Goal: Task Accomplishment & Management: Manage account settings

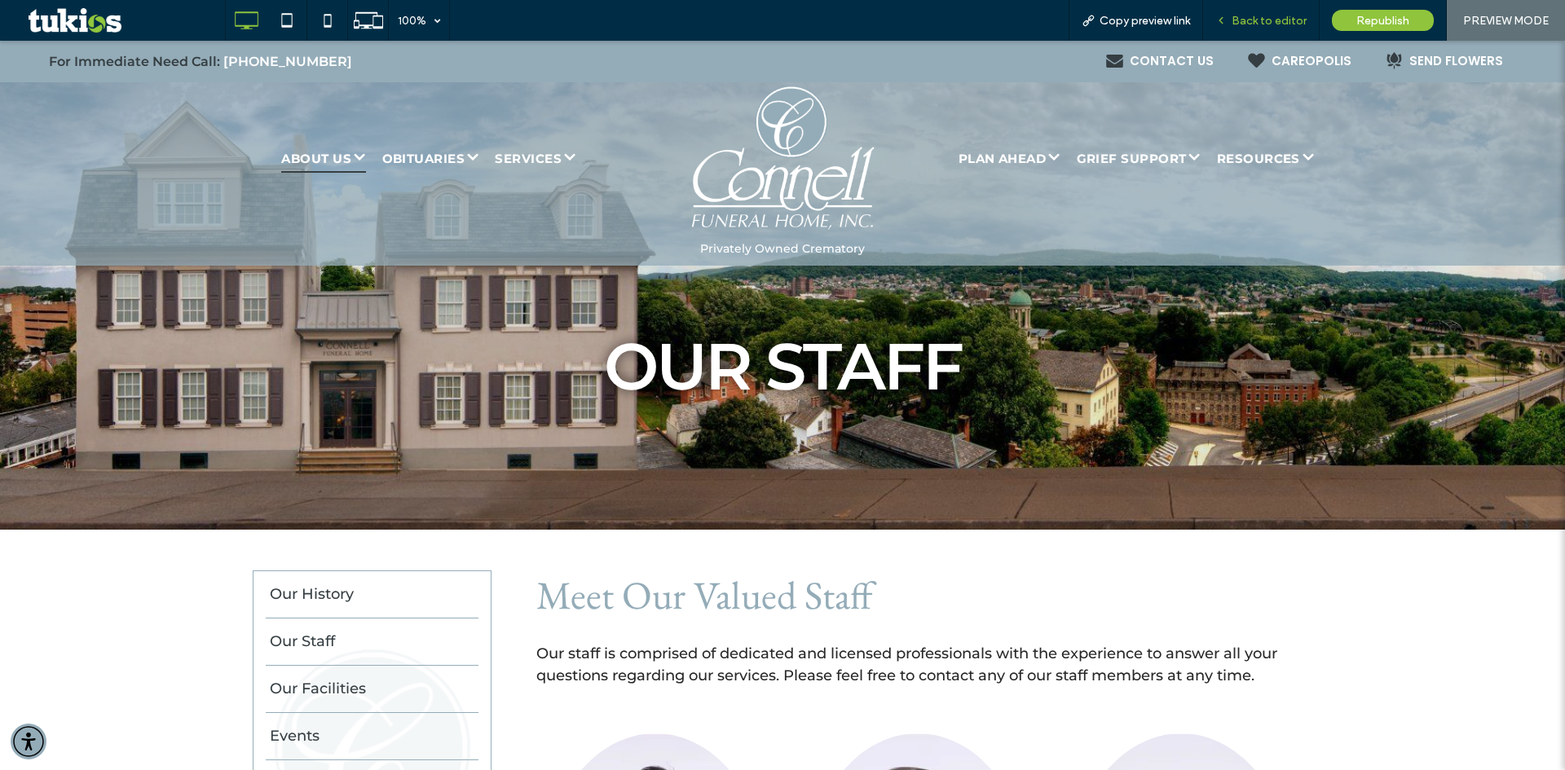
click at [1237, 19] on span "Back to editor" at bounding box center [1269, 21] width 75 height 14
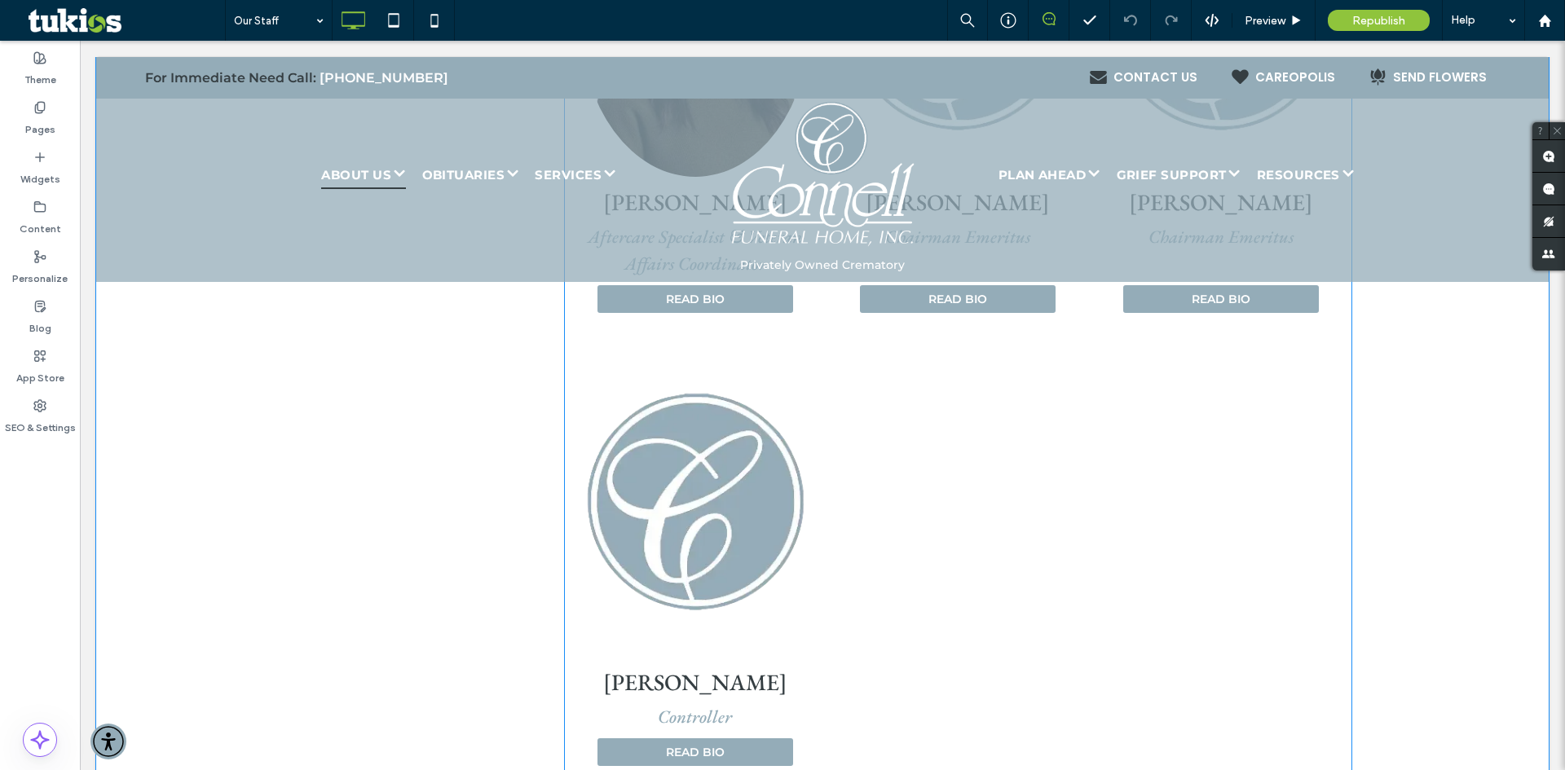
scroll to position [2771, 0]
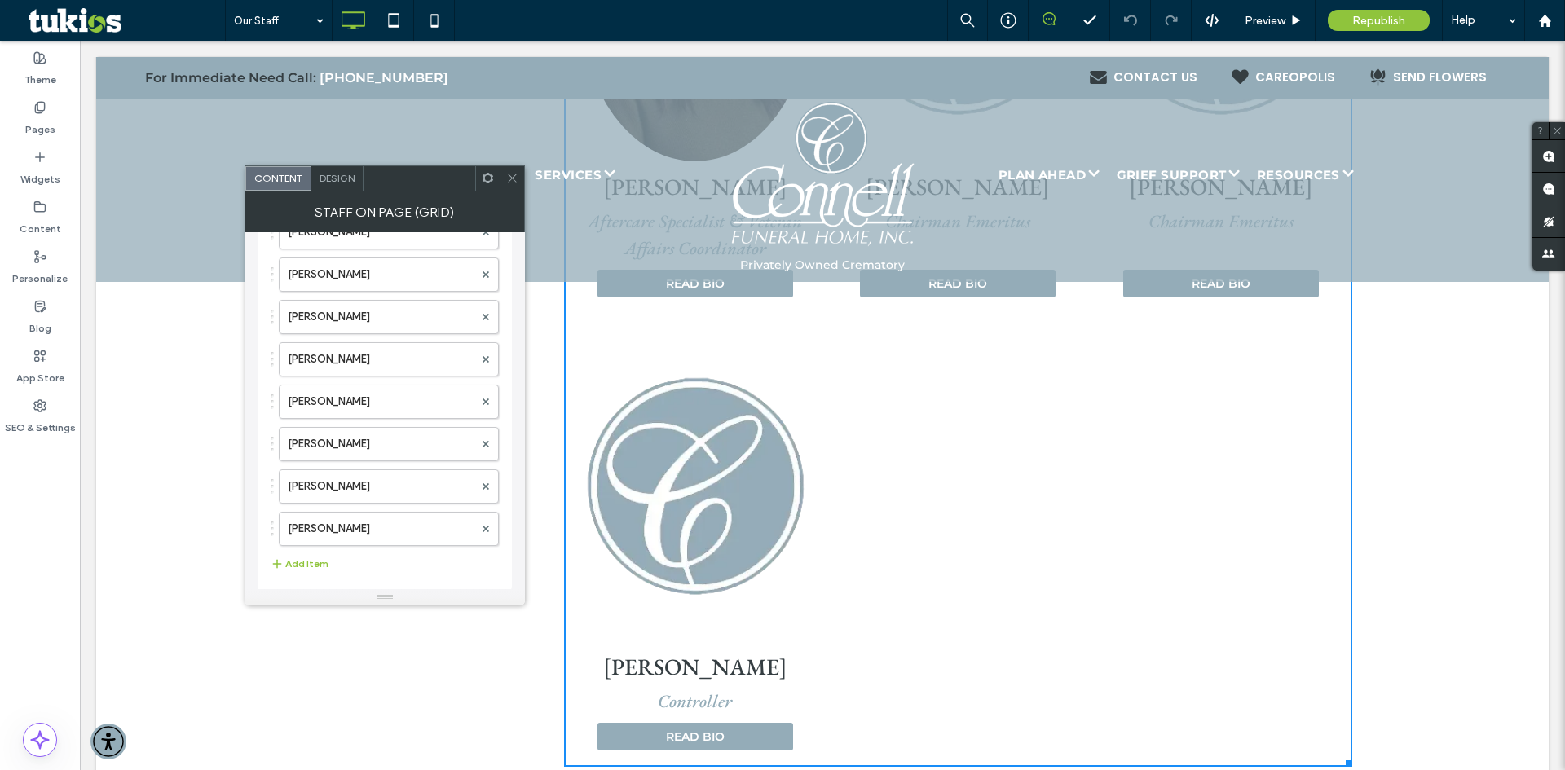
scroll to position [416, 0]
click at [312, 548] on button "Add Item" at bounding box center [300, 555] width 58 height 20
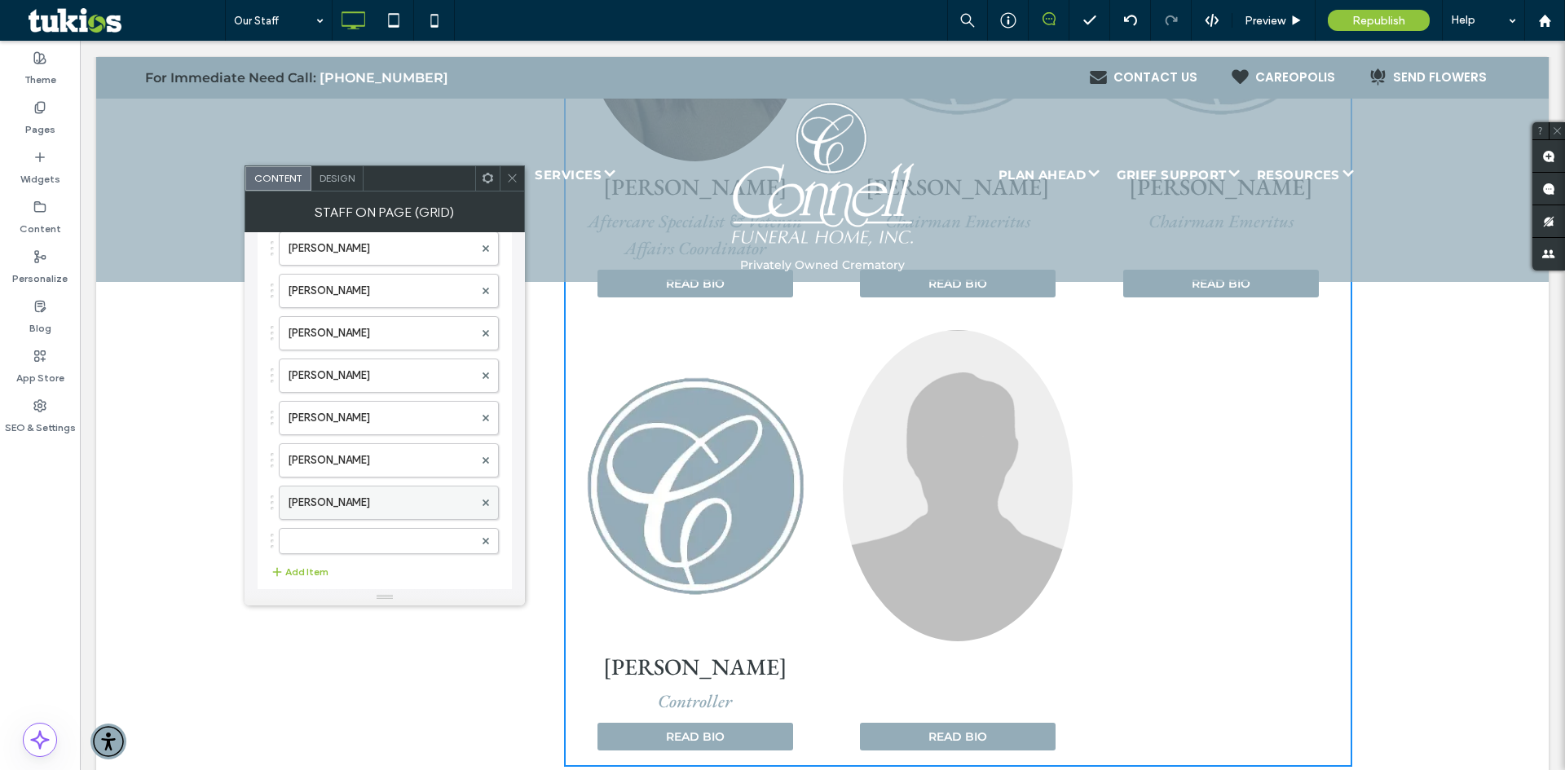
scroll to position [451, 0]
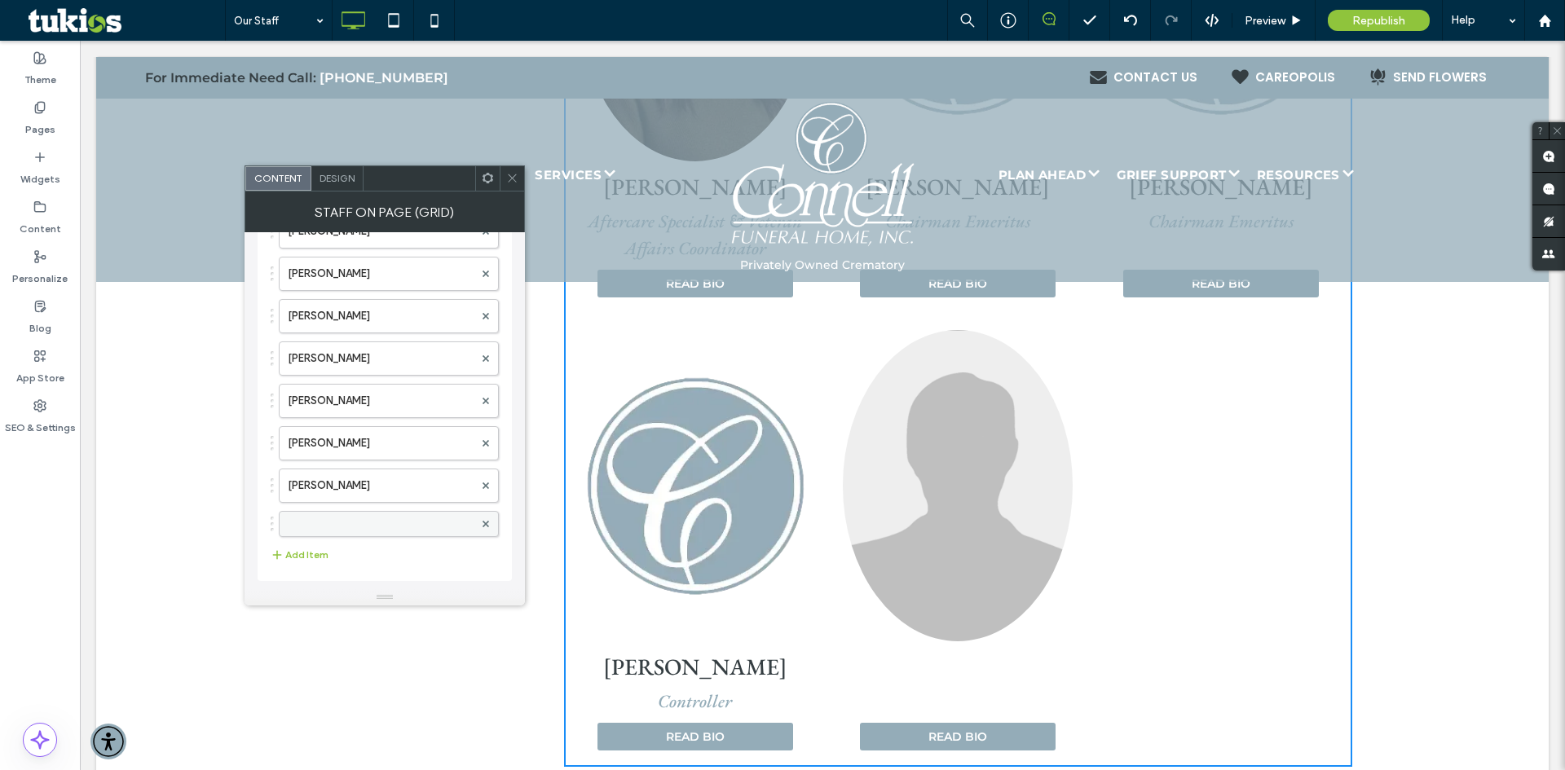
click at [337, 525] on label at bounding box center [381, 524] width 186 height 16
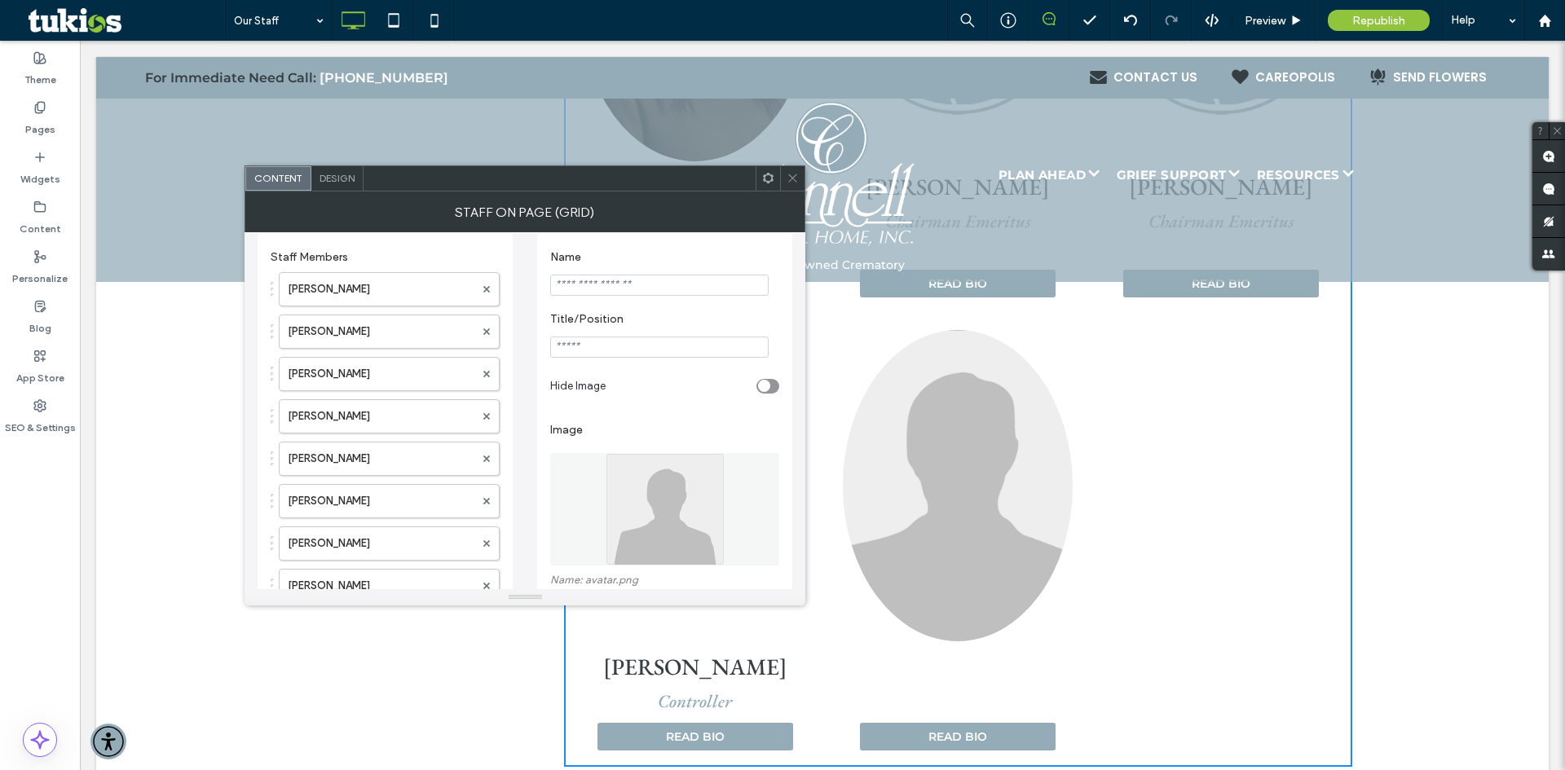
scroll to position [0, 0]
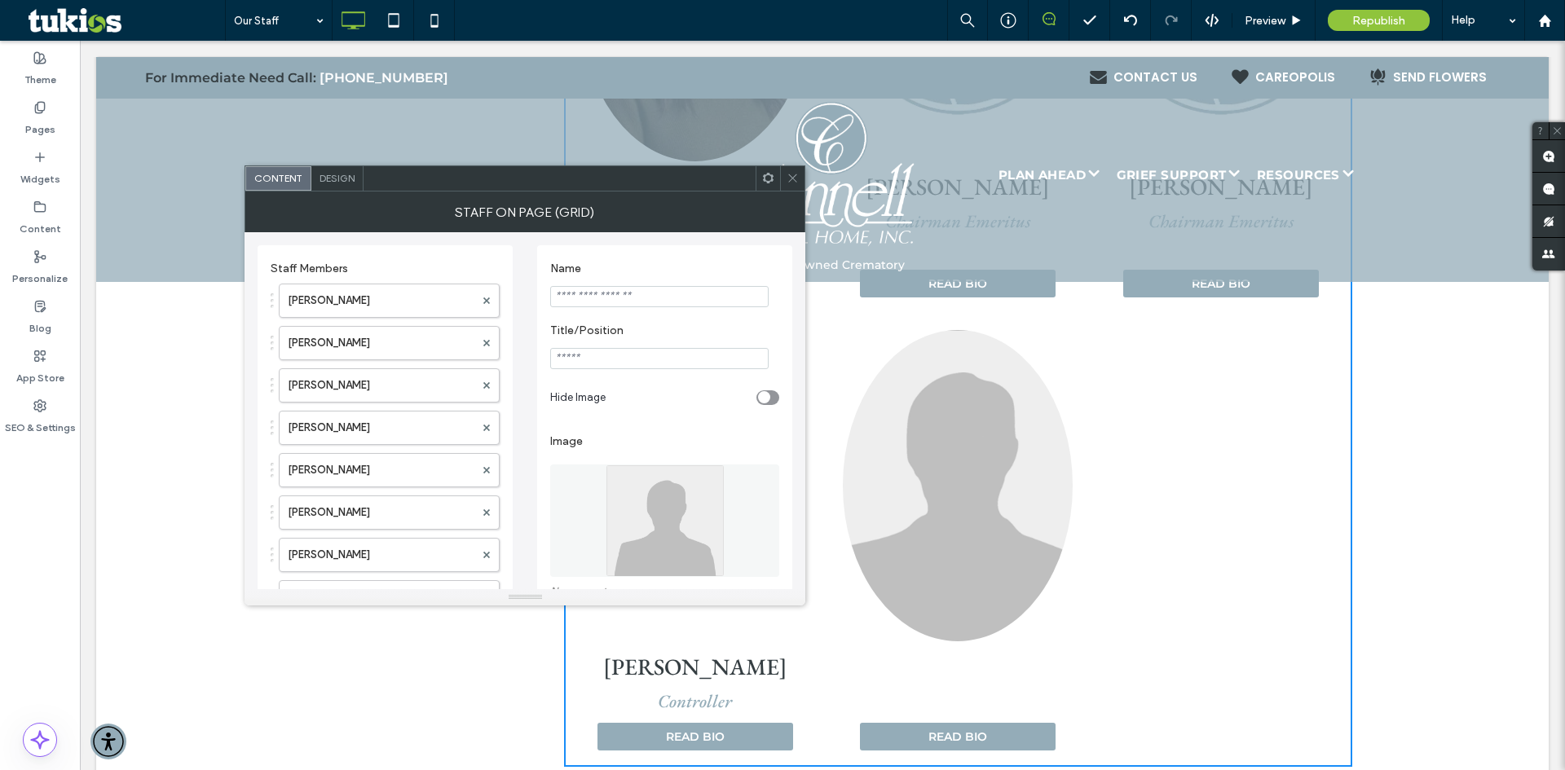
click at [653, 291] on input "Name" at bounding box center [659, 296] width 218 height 21
click at [725, 301] on input "**" at bounding box center [659, 296] width 218 height 21
type input "**********"
click at [685, 365] on input "Title/Position" at bounding box center [659, 358] width 218 height 21
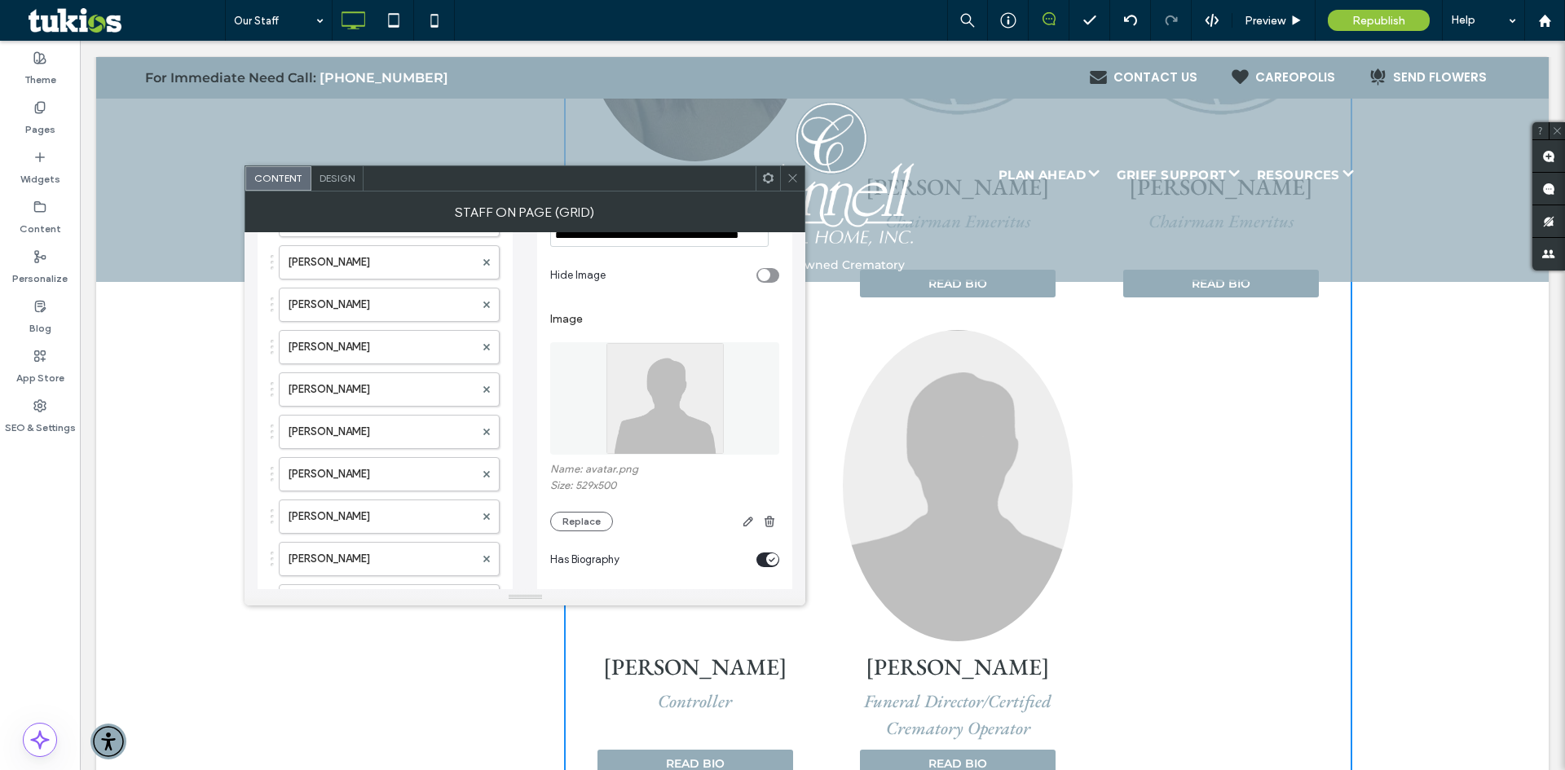
scroll to position [82, 0]
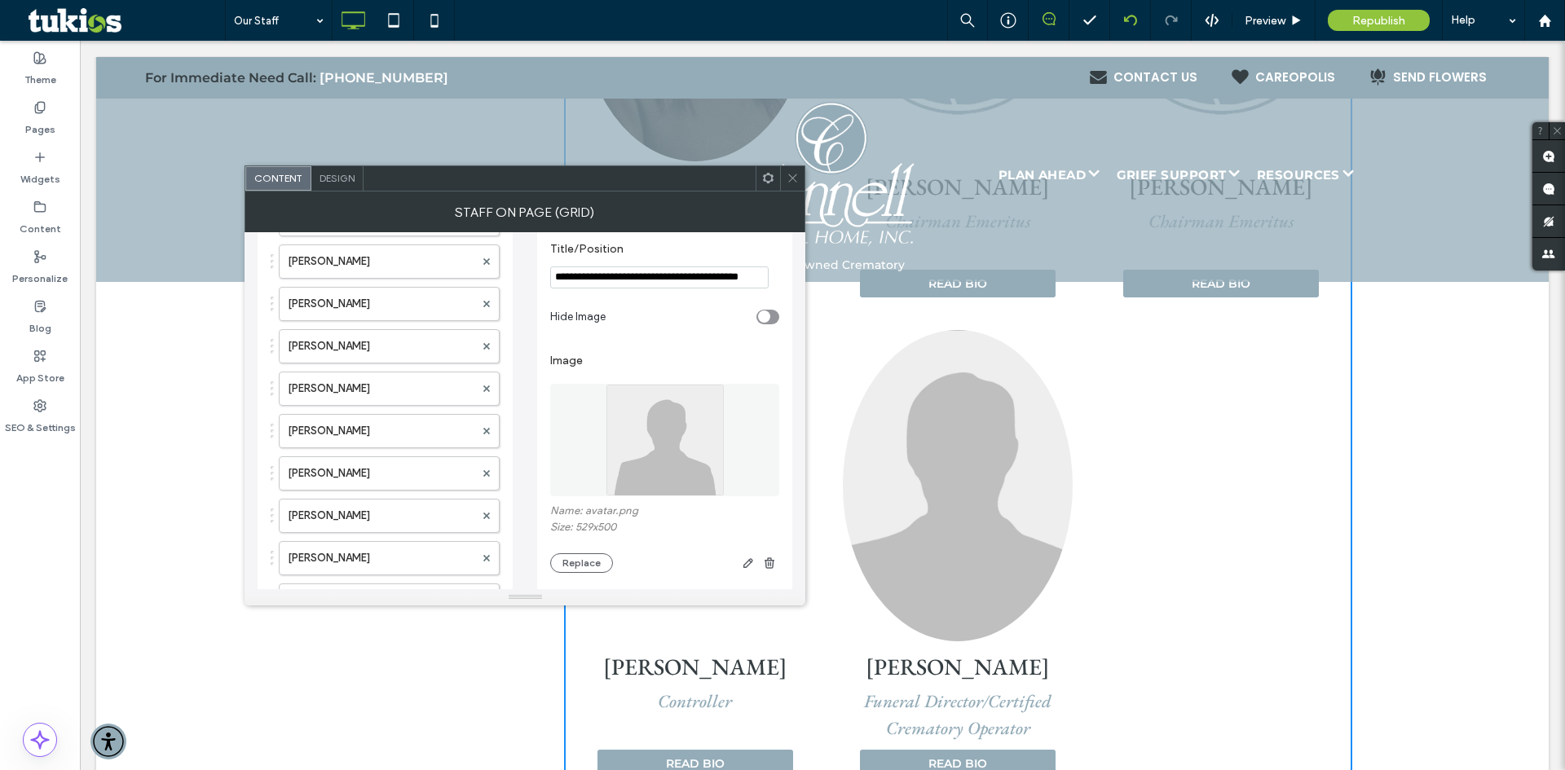
type input "**********"
click at [592, 564] on button "Replace" at bounding box center [581, 563] width 63 height 20
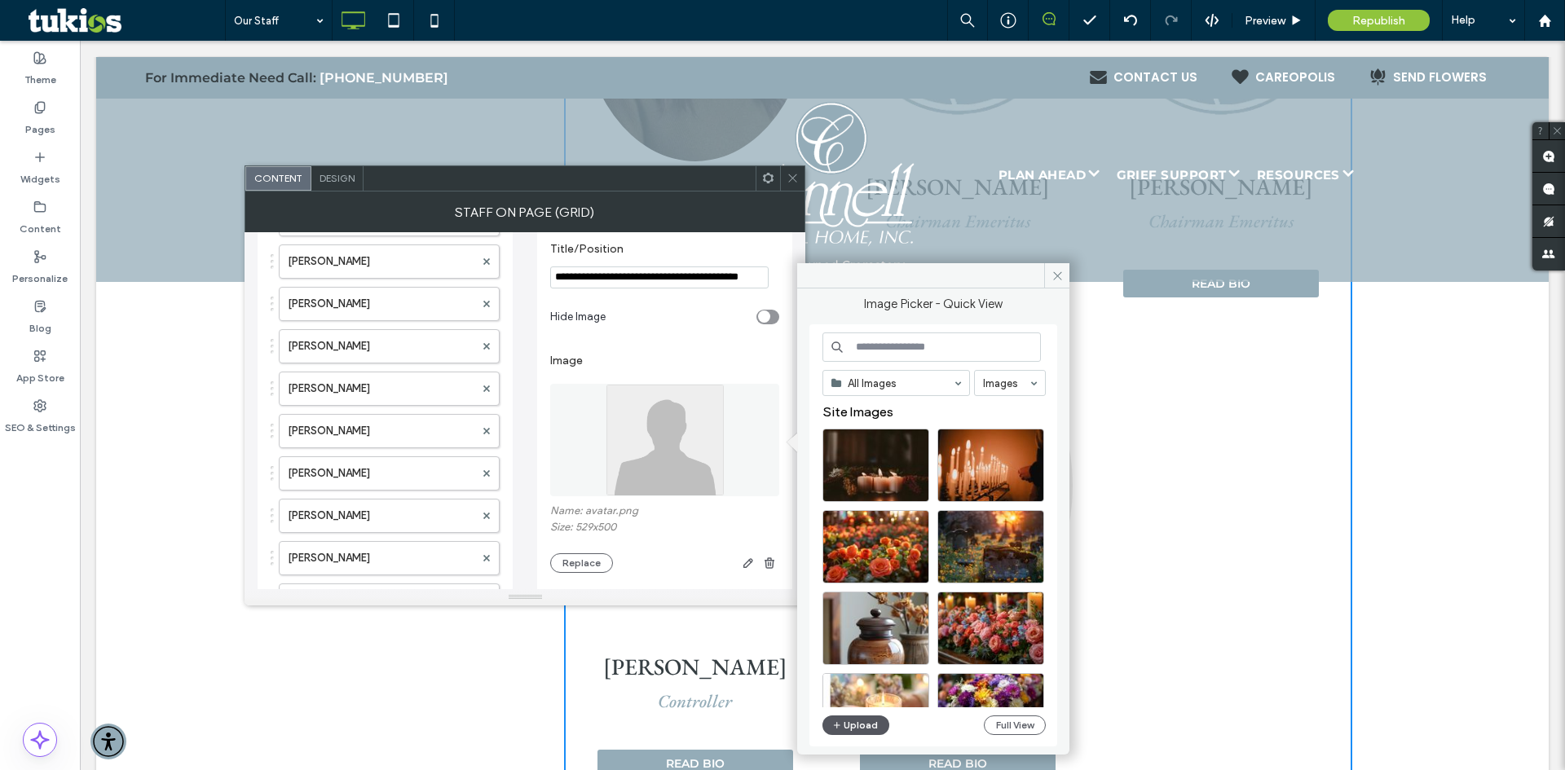
click at [856, 730] on button "Upload" at bounding box center [855, 726] width 67 height 20
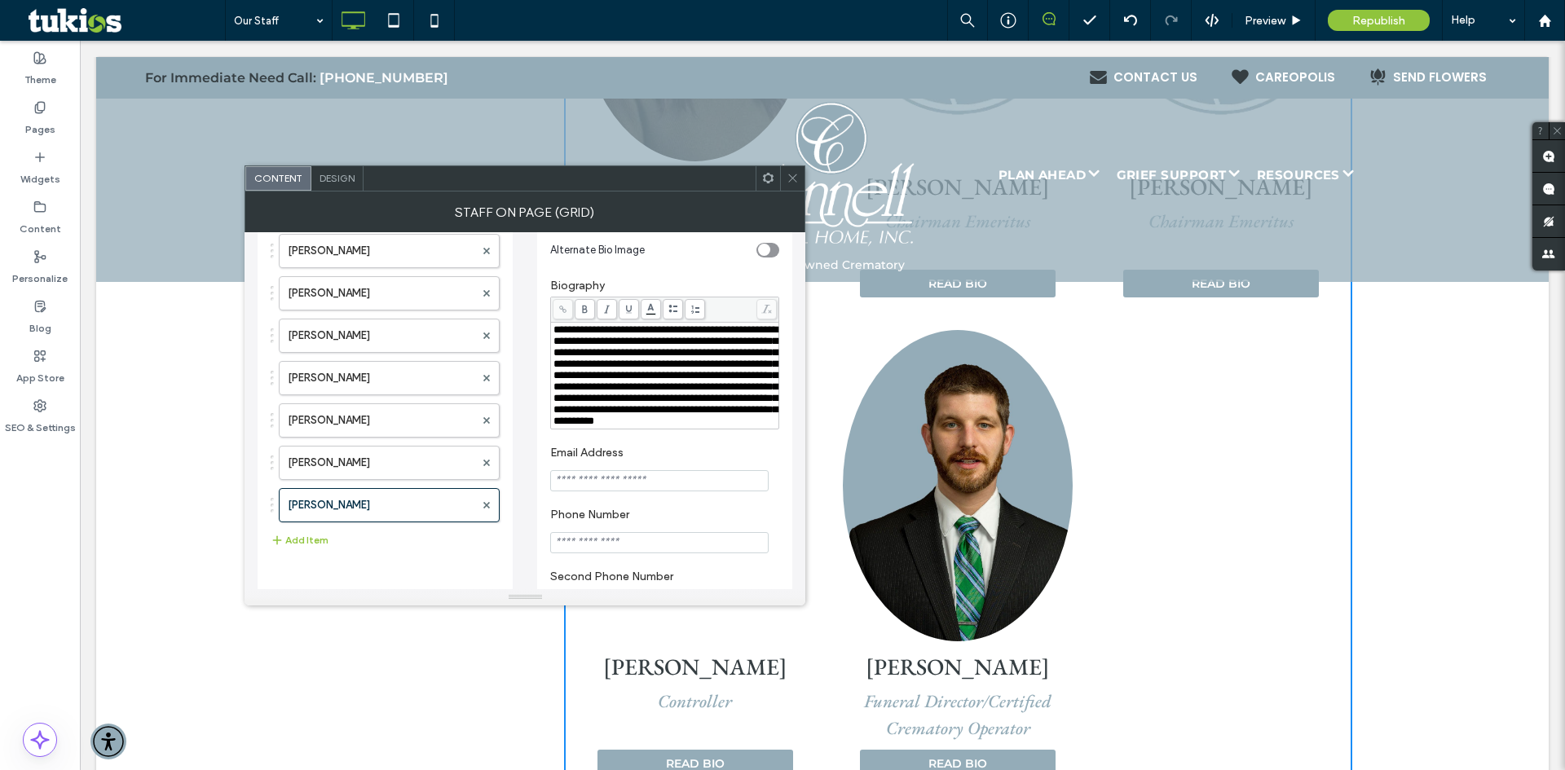
scroll to position [467, 0]
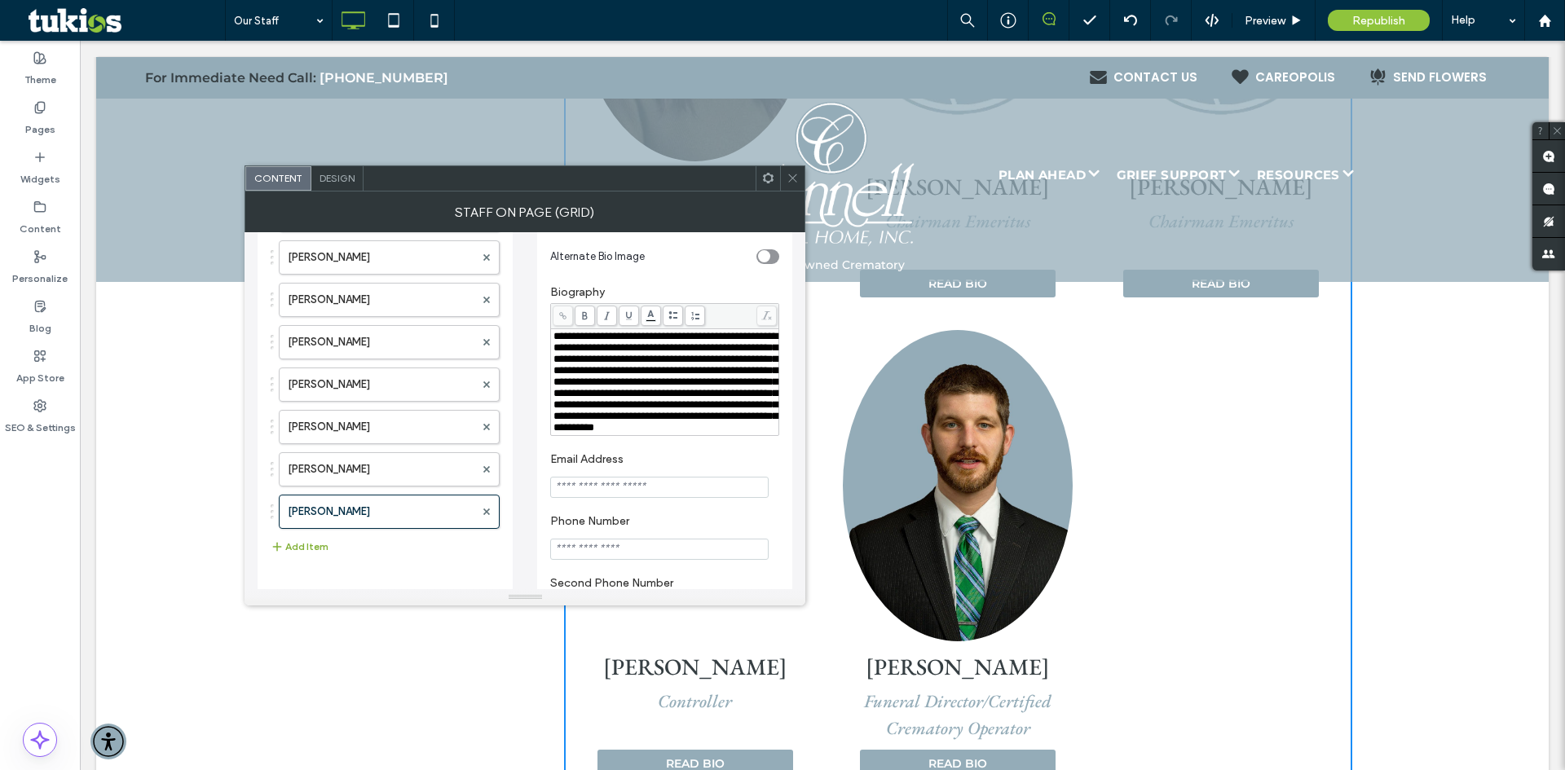
click at [292, 547] on button "Add Item" at bounding box center [300, 547] width 58 height 20
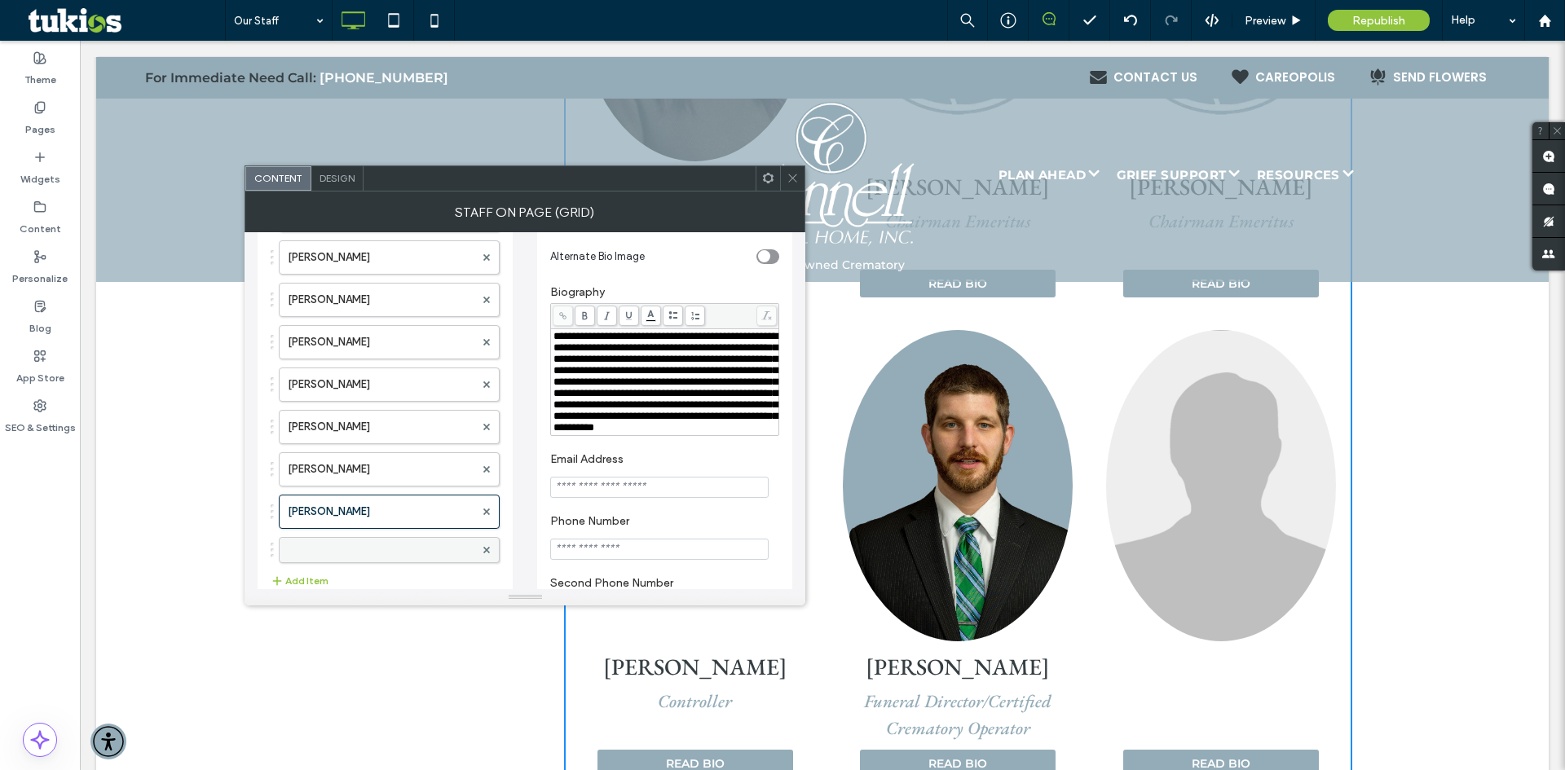
click at [428, 547] on label at bounding box center [381, 550] width 187 height 16
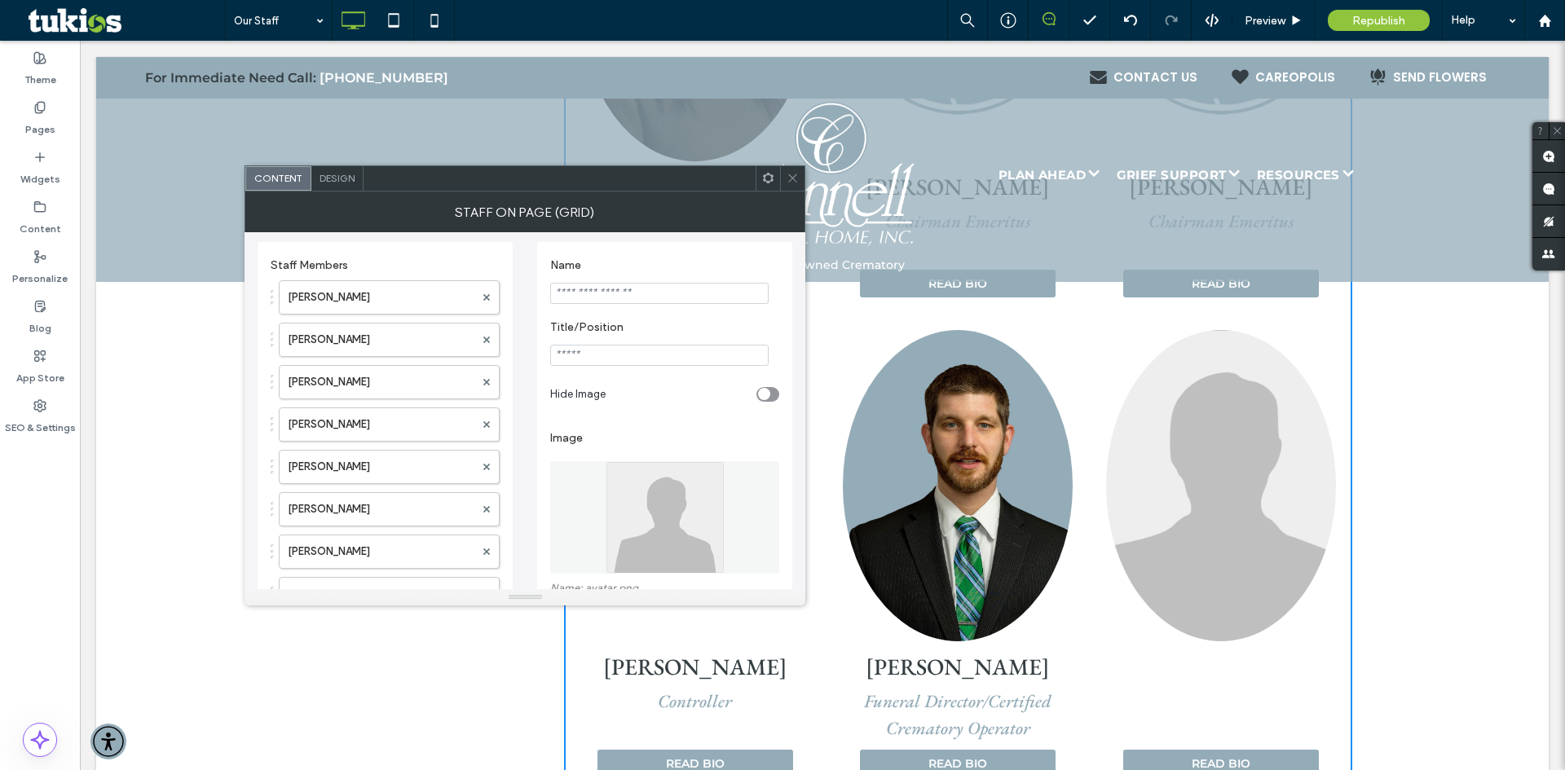
scroll to position [0, 0]
click at [635, 302] on input "Name" at bounding box center [659, 296] width 218 height 21
type input "**********"
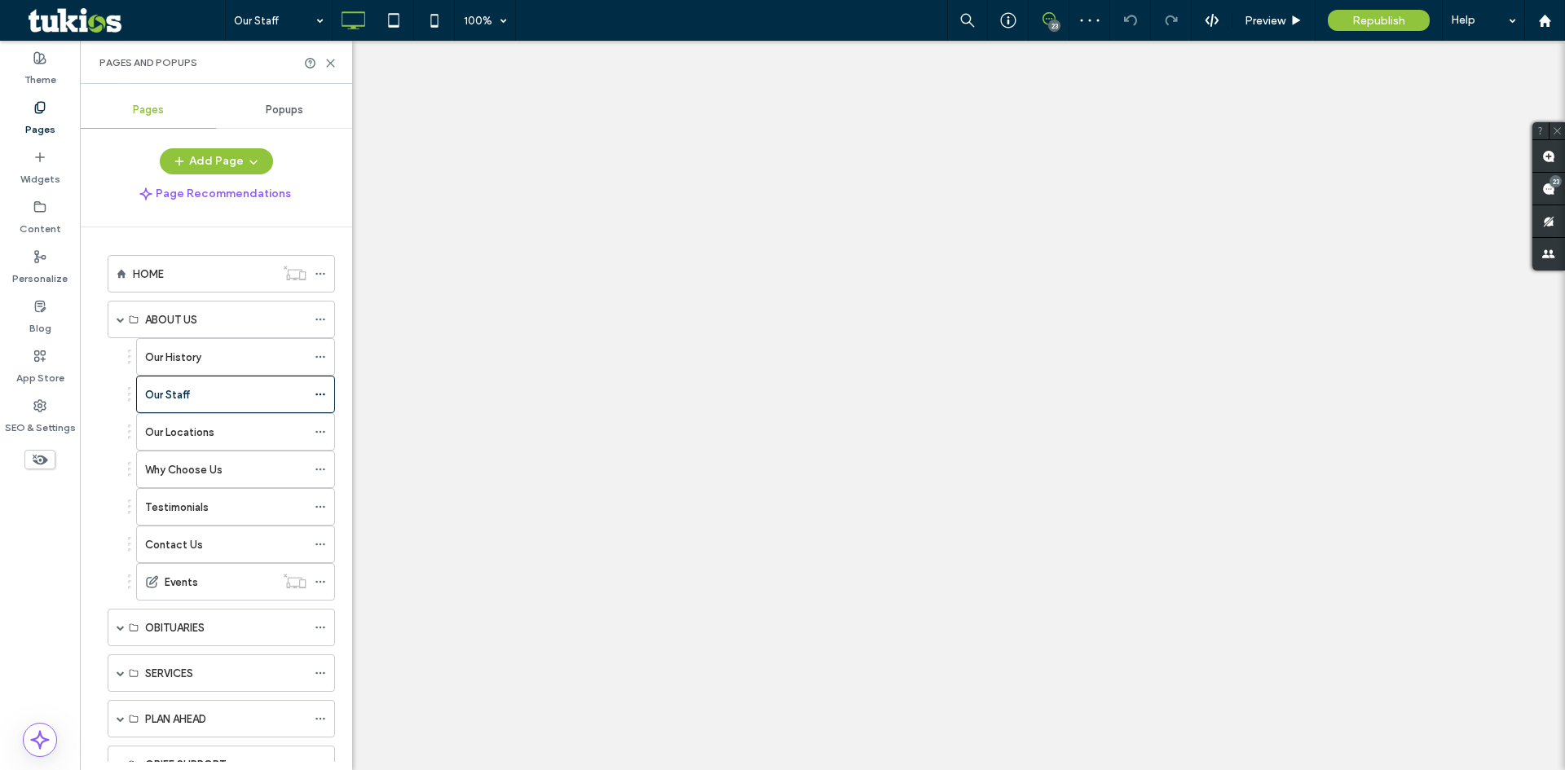
click at [331, 70] on div "Pages and Popups" at bounding box center [216, 62] width 272 height 43
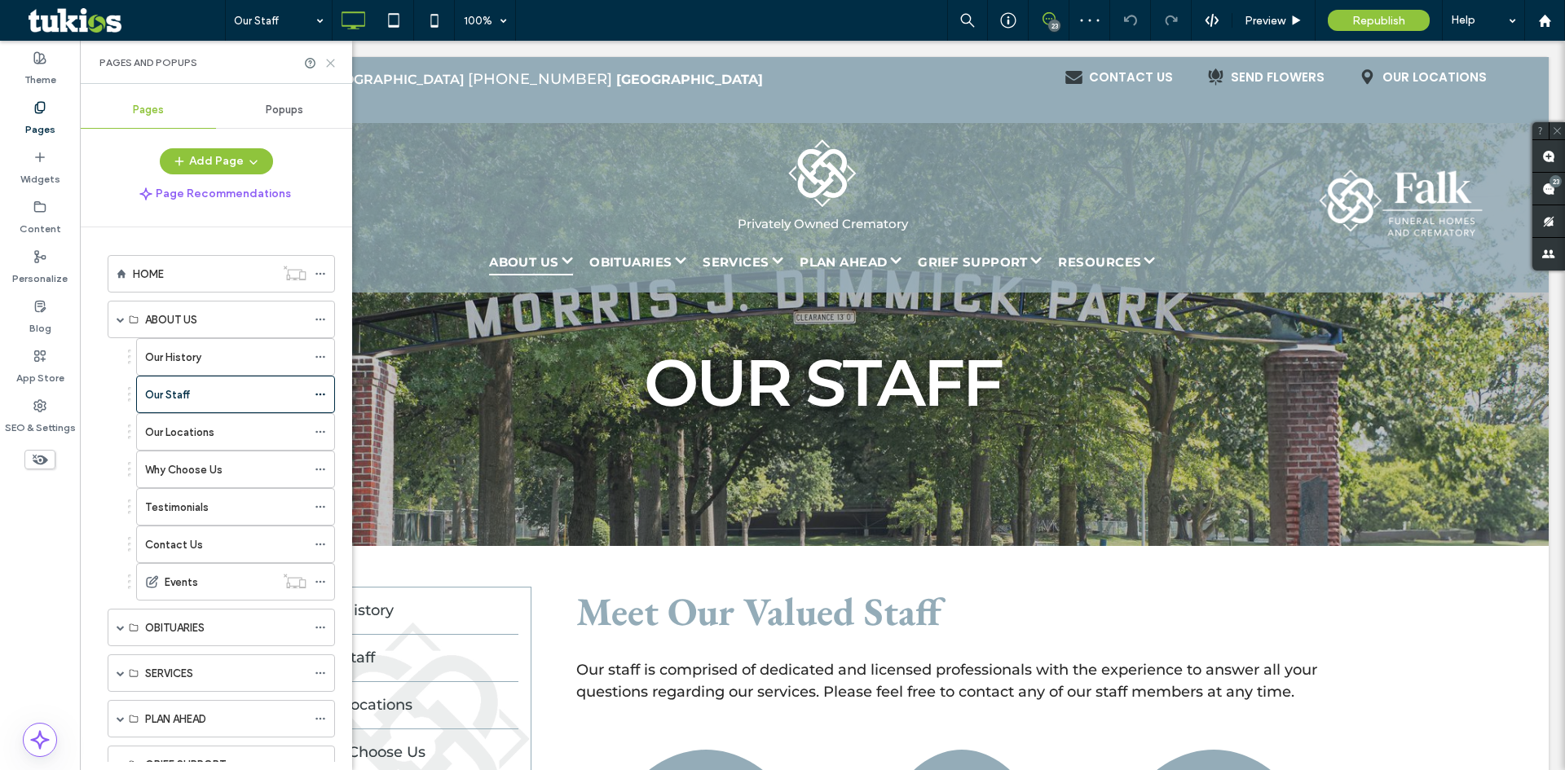
click at [334, 64] on icon at bounding box center [330, 63] width 12 height 12
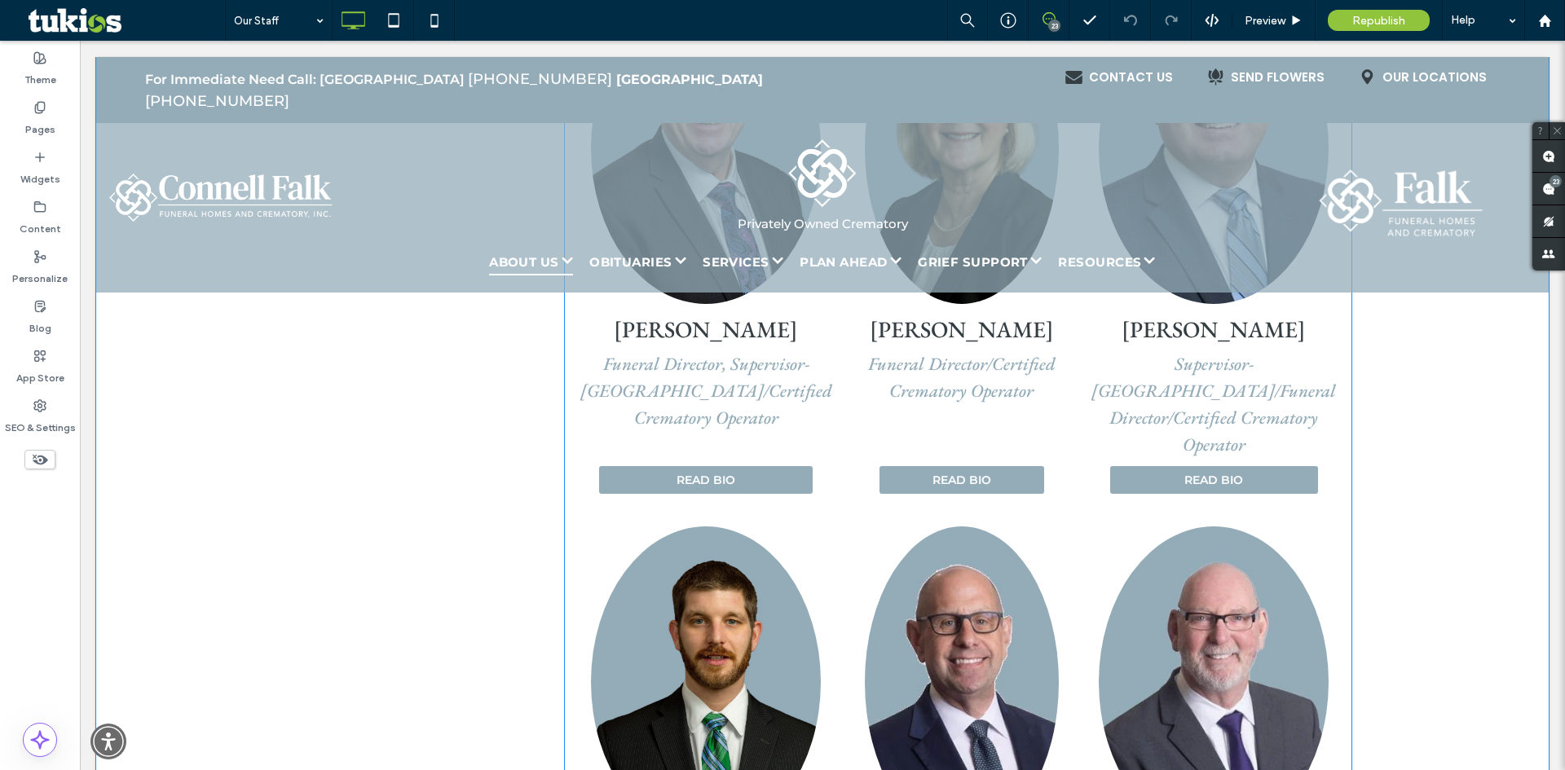
scroll to position [1304, 0]
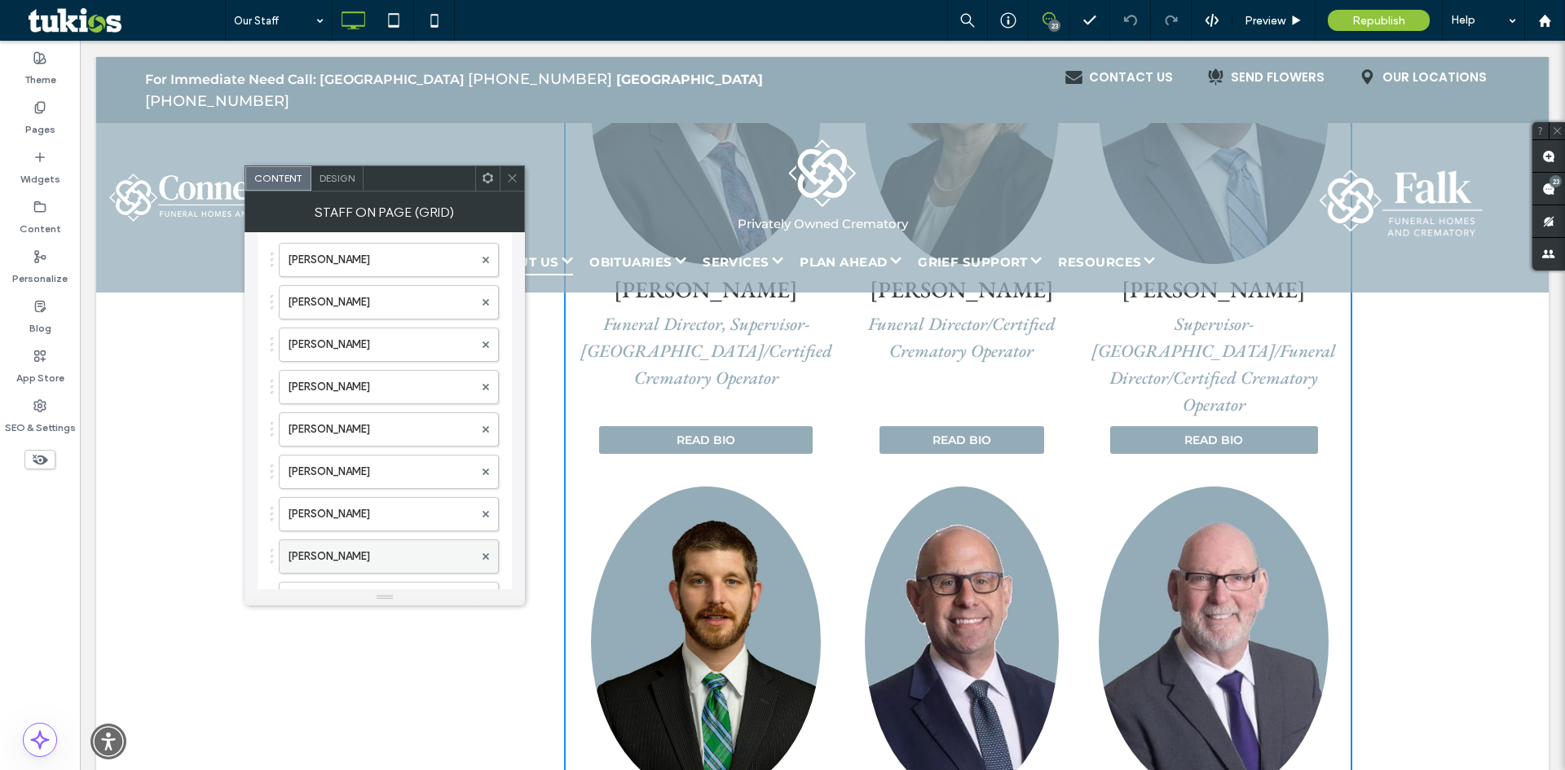
scroll to position [82, 0]
click at [360, 466] on label "[PERSON_NAME]" at bounding box center [381, 473] width 186 height 33
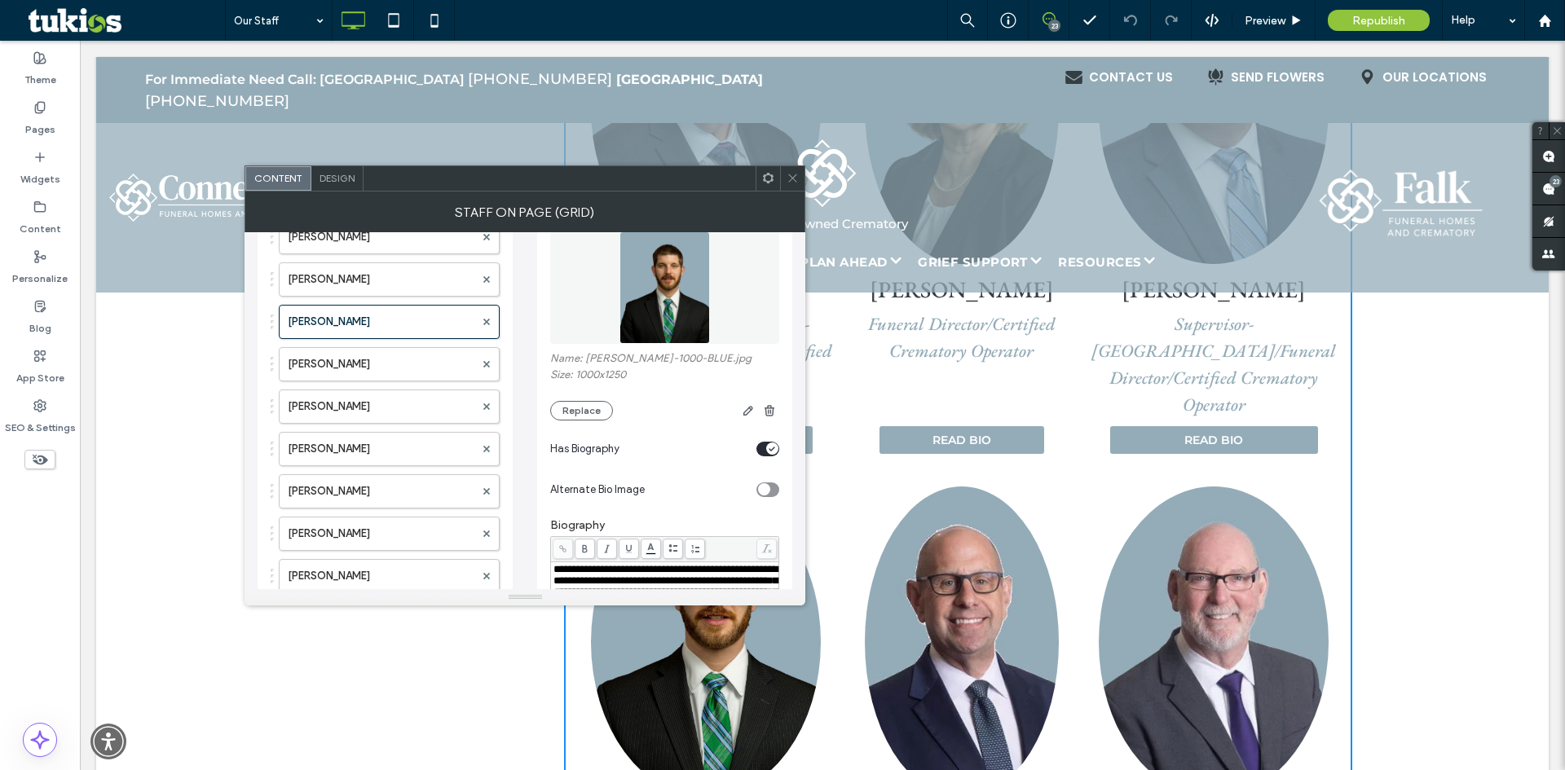
scroll to position [408, 0]
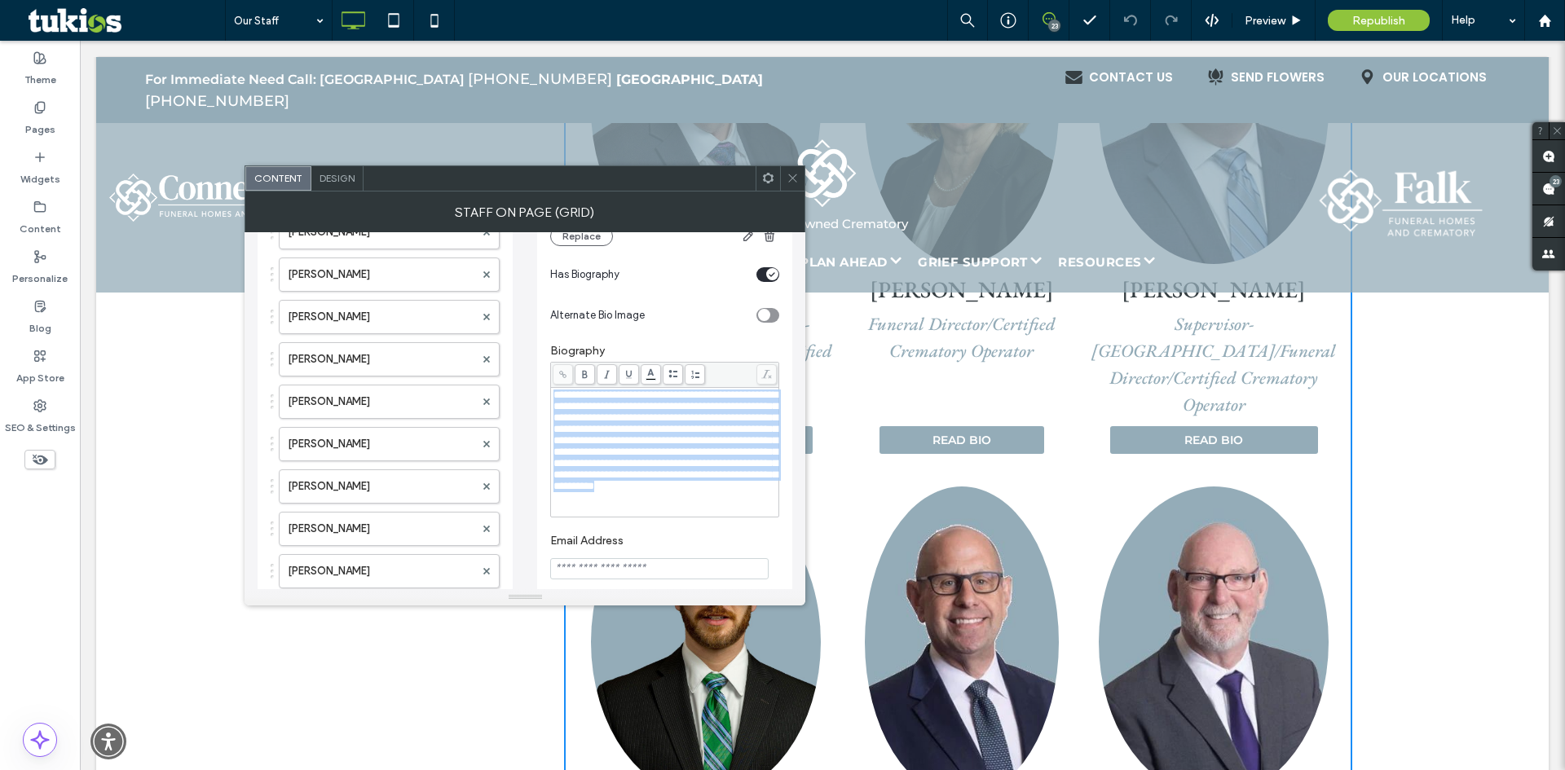
drag, startPoint x: 756, startPoint y: 521, endPoint x: 534, endPoint y: 396, distance: 254.4
click at [534, 396] on div "**********" at bounding box center [525, 352] width 535 height 1055
copy span "**********"
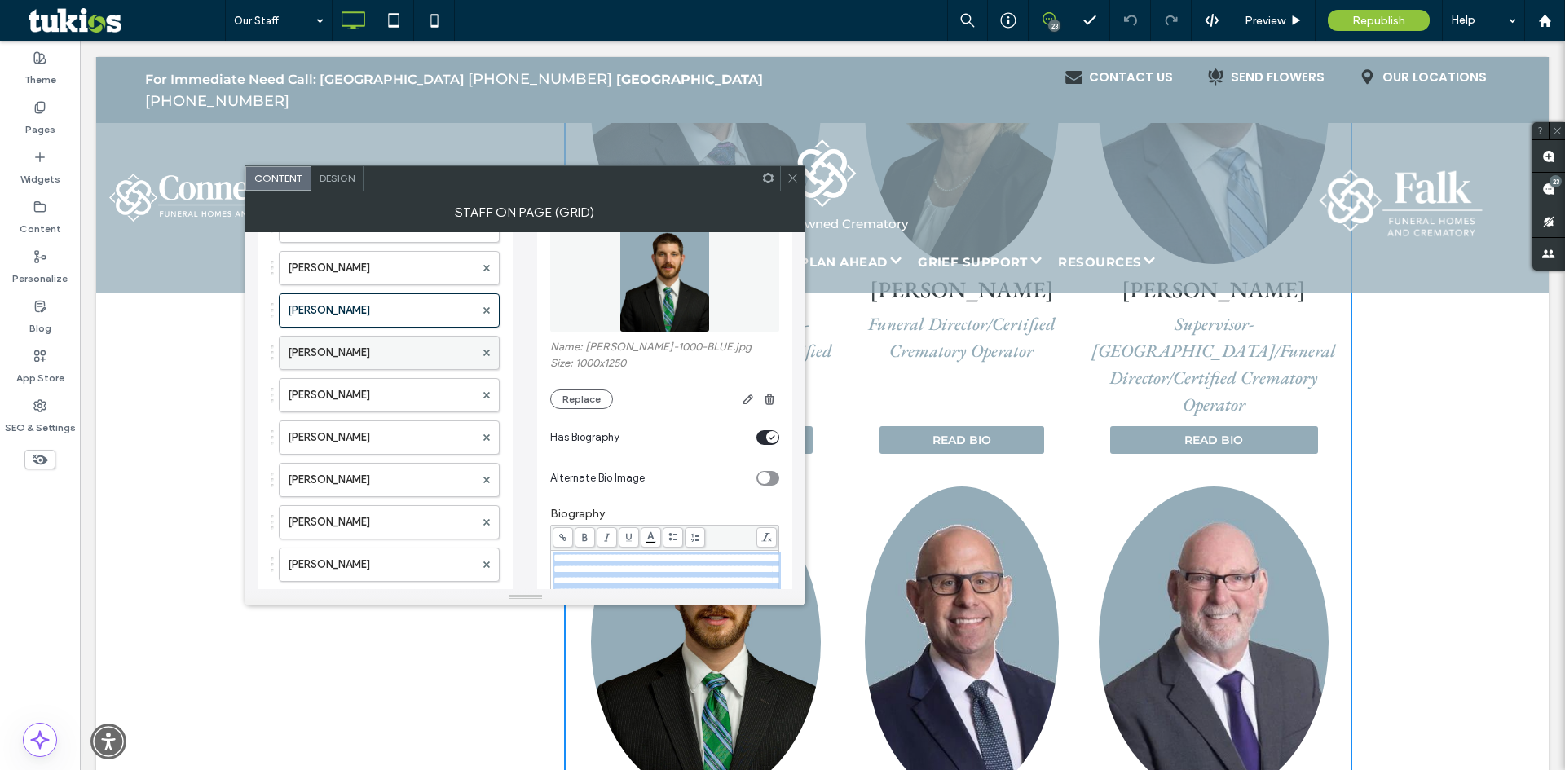
scroll to position [326, 0]
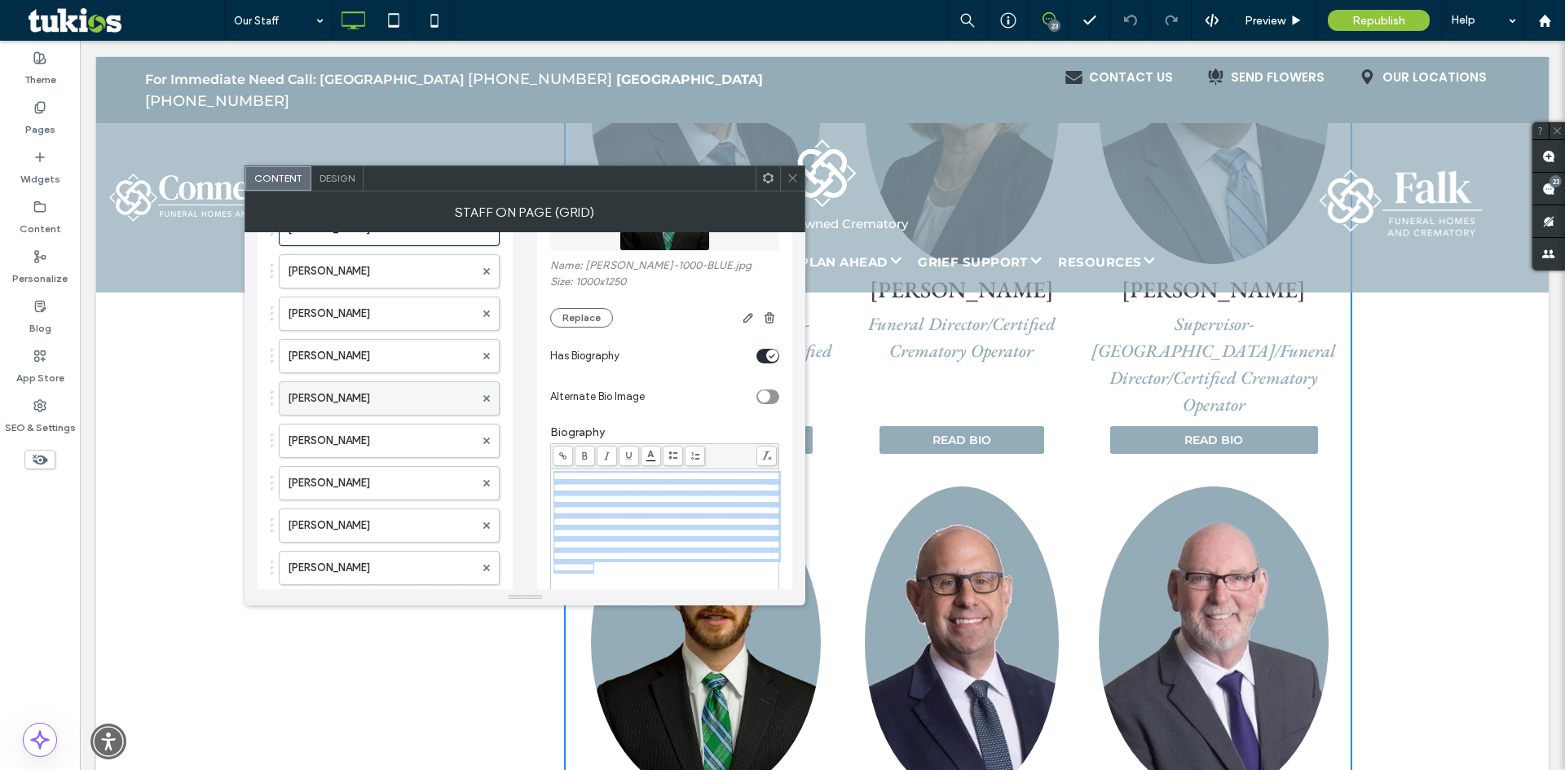
click at [405, 407] on label "Jessica Rudloff" at bounding box center [381, 398] width 187 height 33
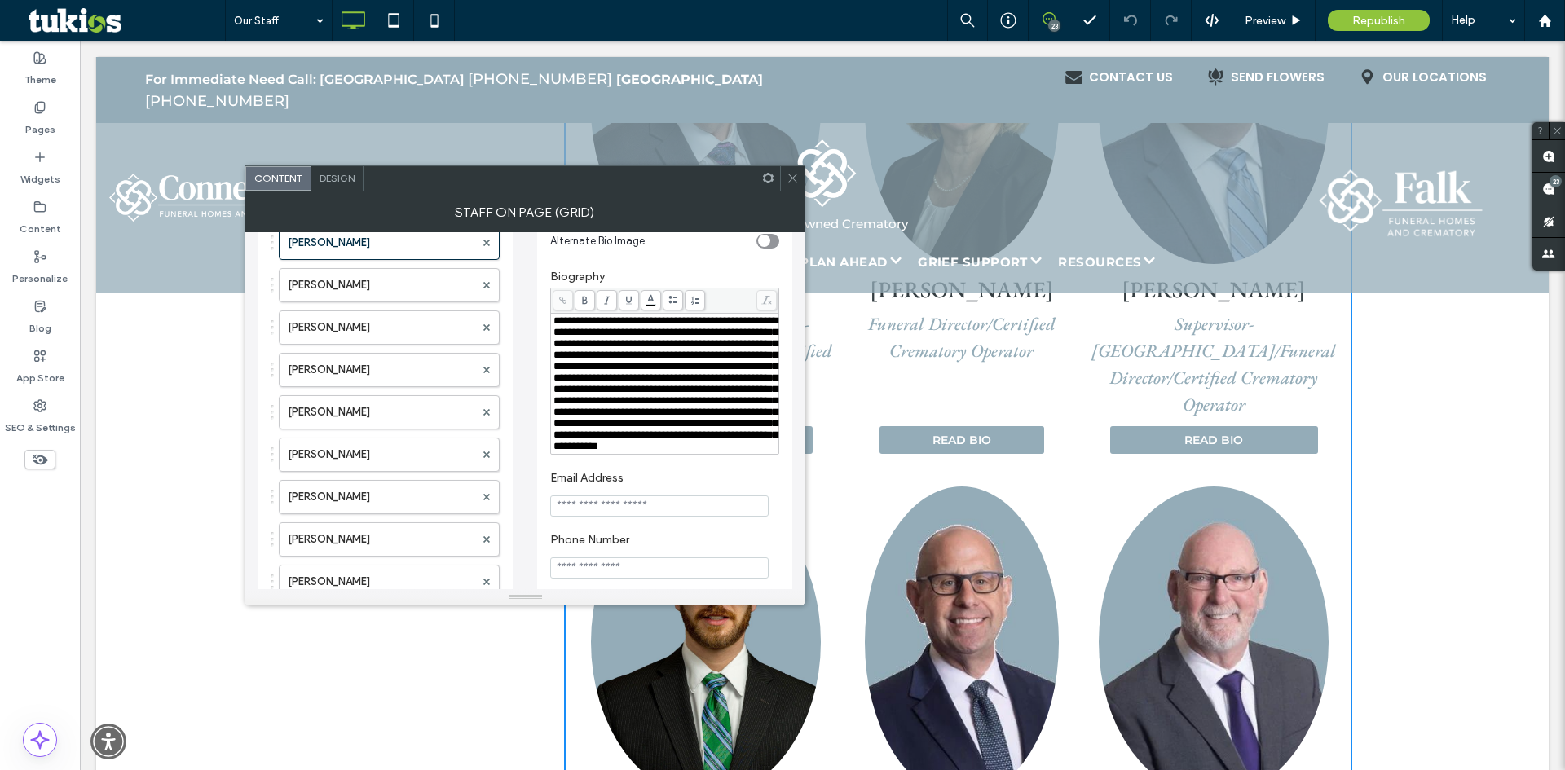
scroll to position [489, 0]
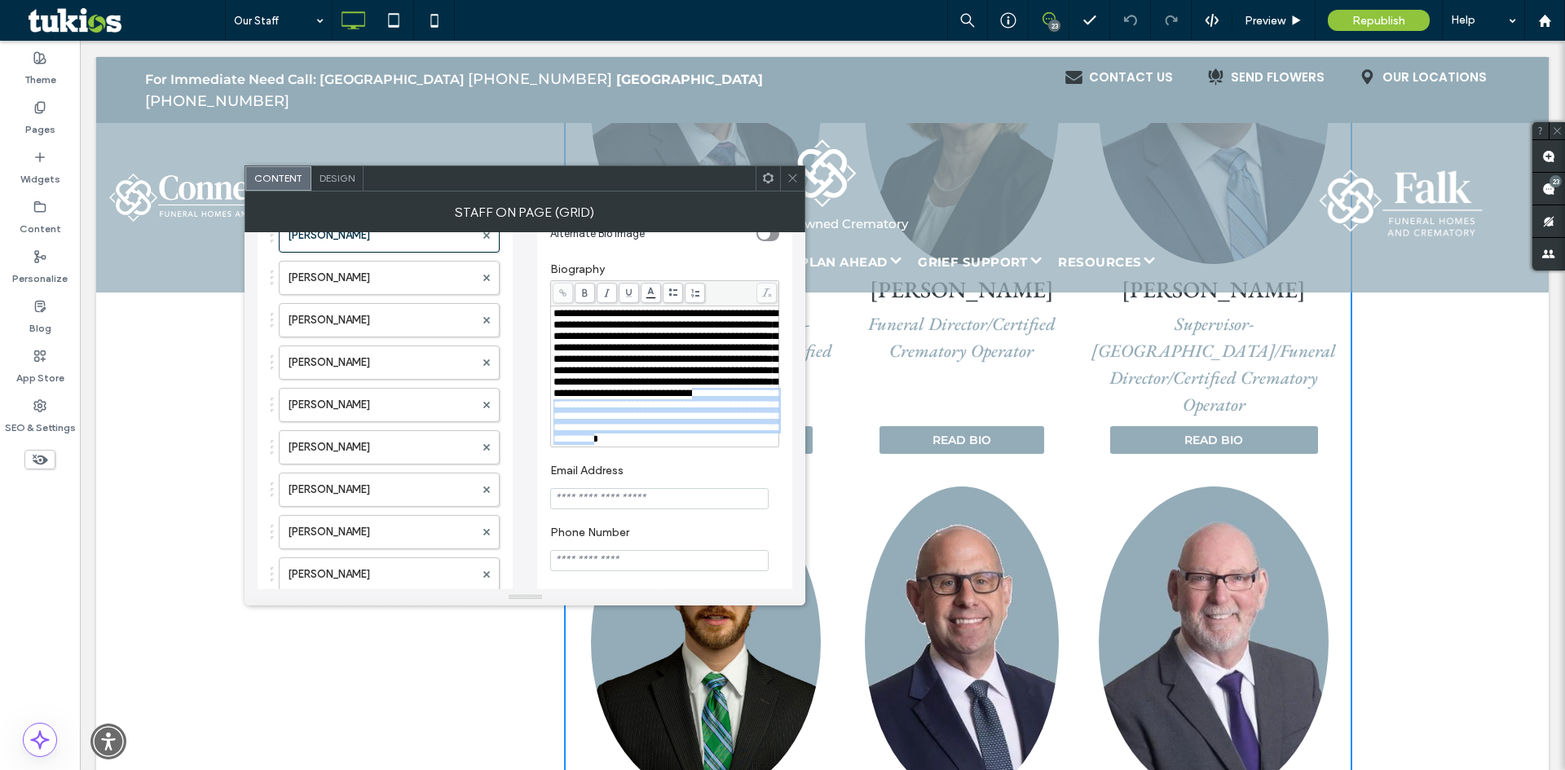
drag, startPoint x: 755, startPoint y: 484, endPoint x: 637, endPoint y: 438, distance: 127.0
click at [637, 438] on span "**********" at bounding box center [665, 376] width 224 height 136
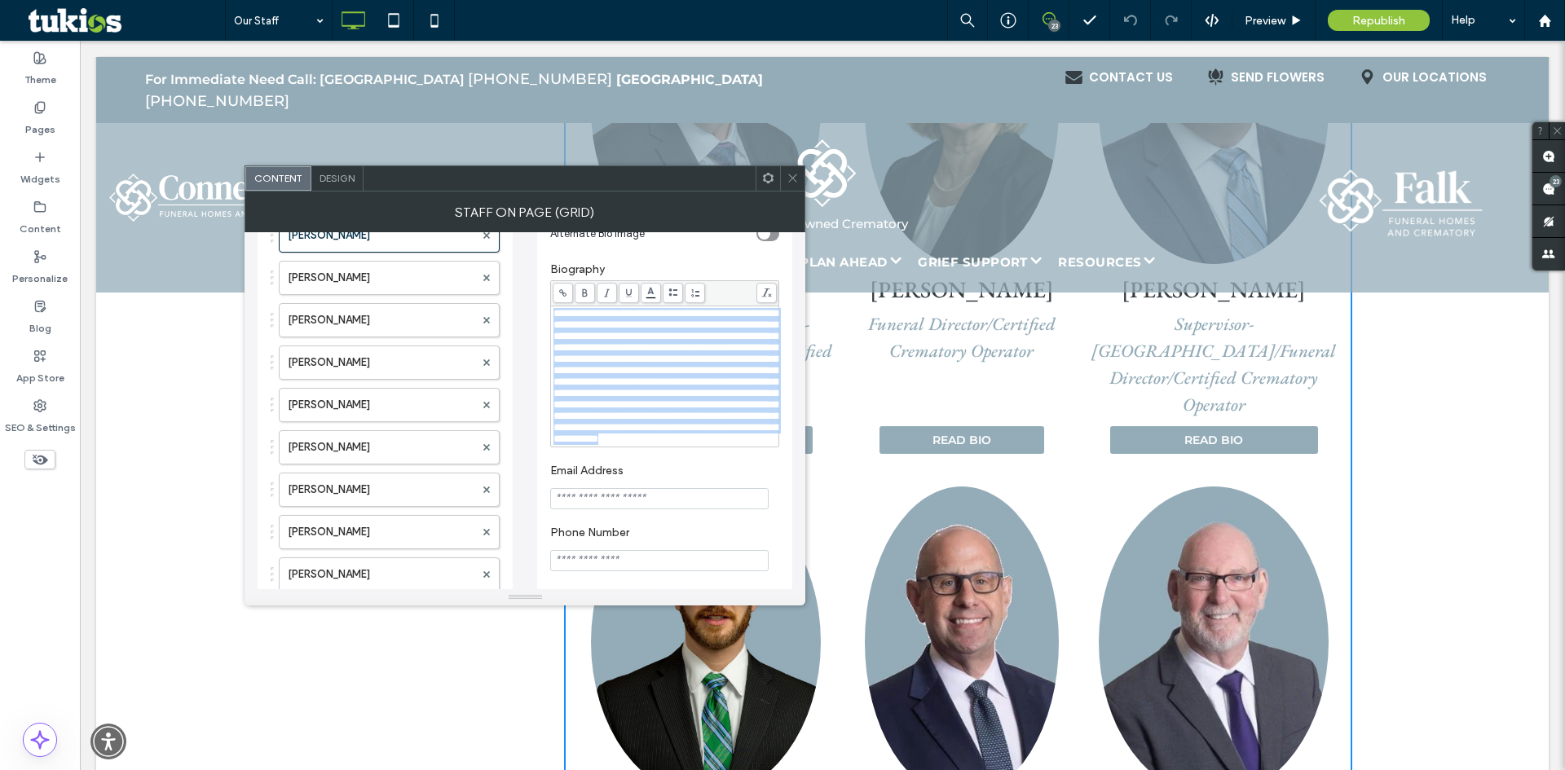
drag, startPoint x: 761, startPoint y: 487, endPoint x: 528, endPoint y: 311, distance: 291.6
click at [528, 311] on div "**********" at bounding box center [525, 276] width 535 height 1066
copy span "**********"
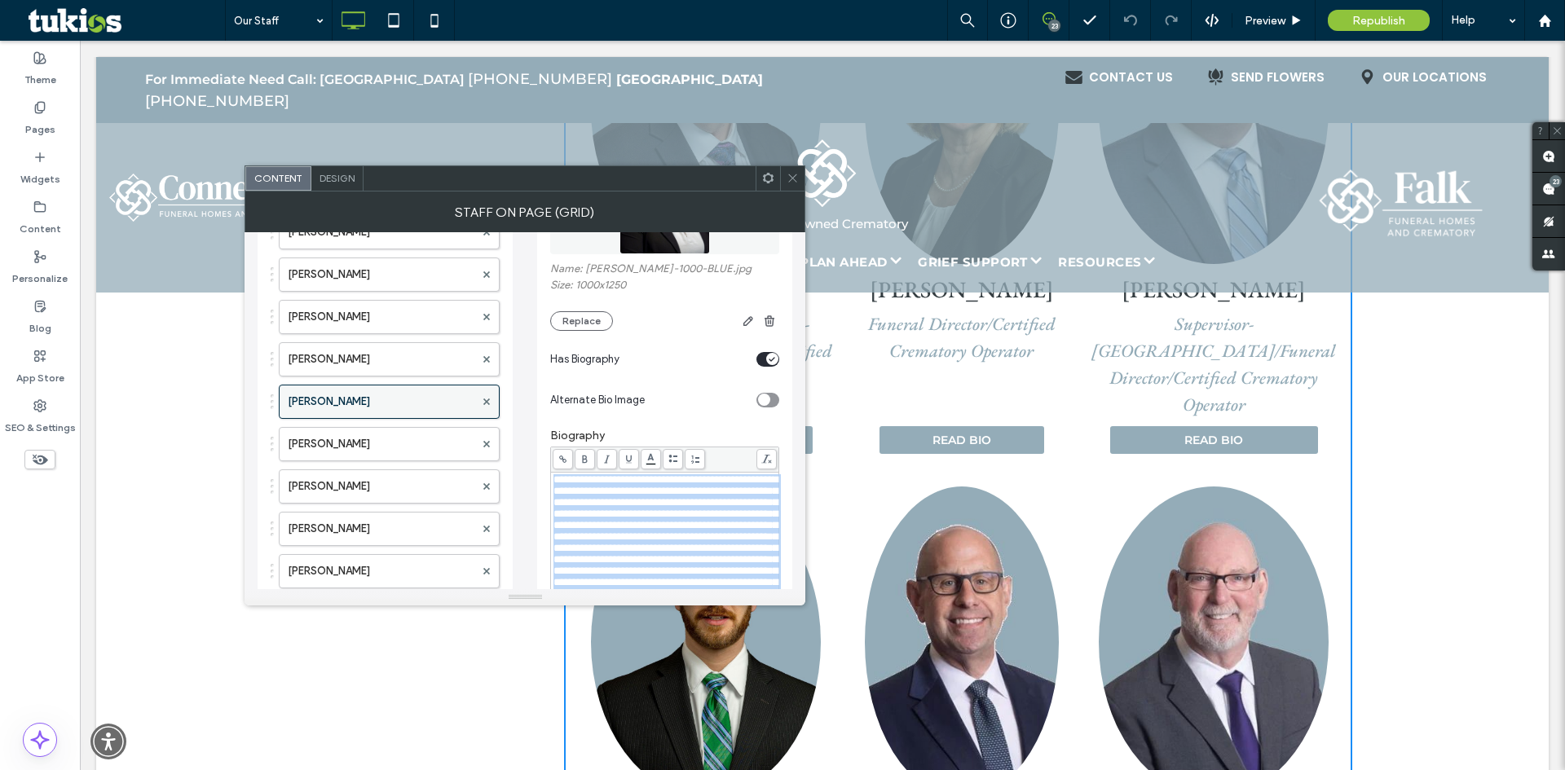
scroll to position [326, 0]
click at [381, 485] on label "Ashley Viscito" at bounding box center [381, 483] width 187 height 33
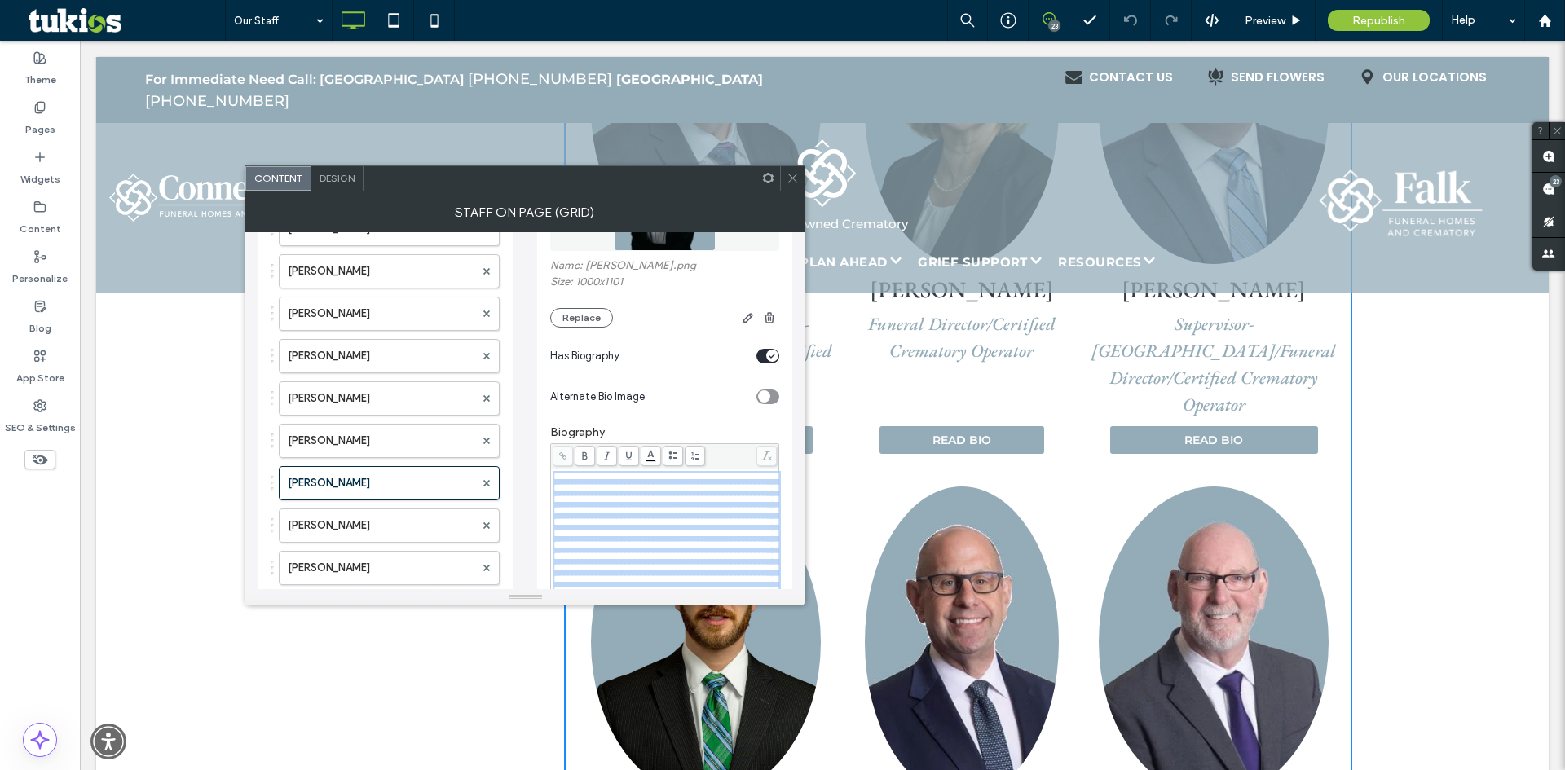
drag, startPoint x: 648, startPoint y: 505, endPoint x: 546, endPoint y: 468, distance: 108.3
click at [546, 468] on div "**********" at bounding box center [664, 510] width 255 height 1182
copy span "**********"
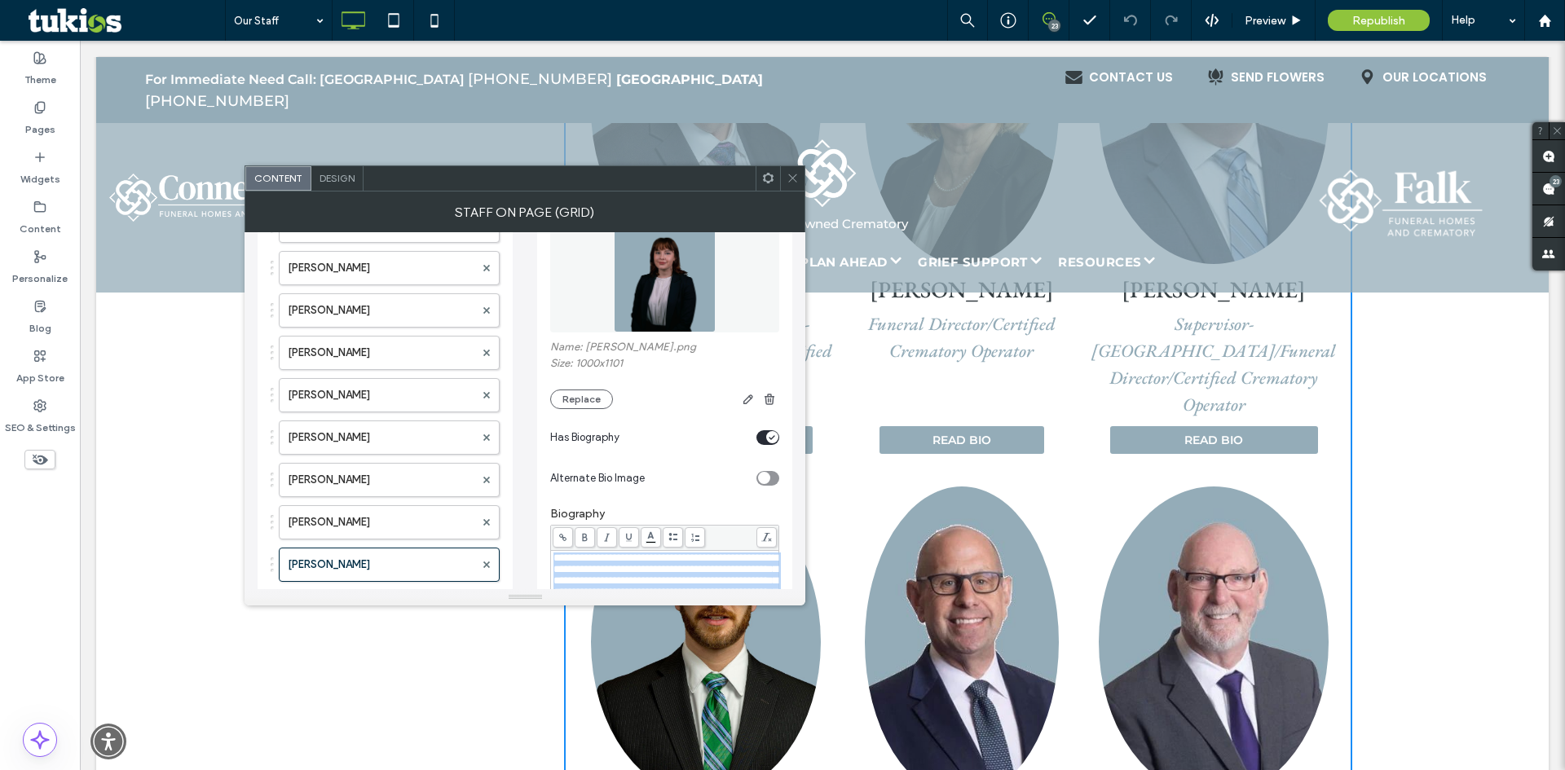
scroll to position [163, 0]
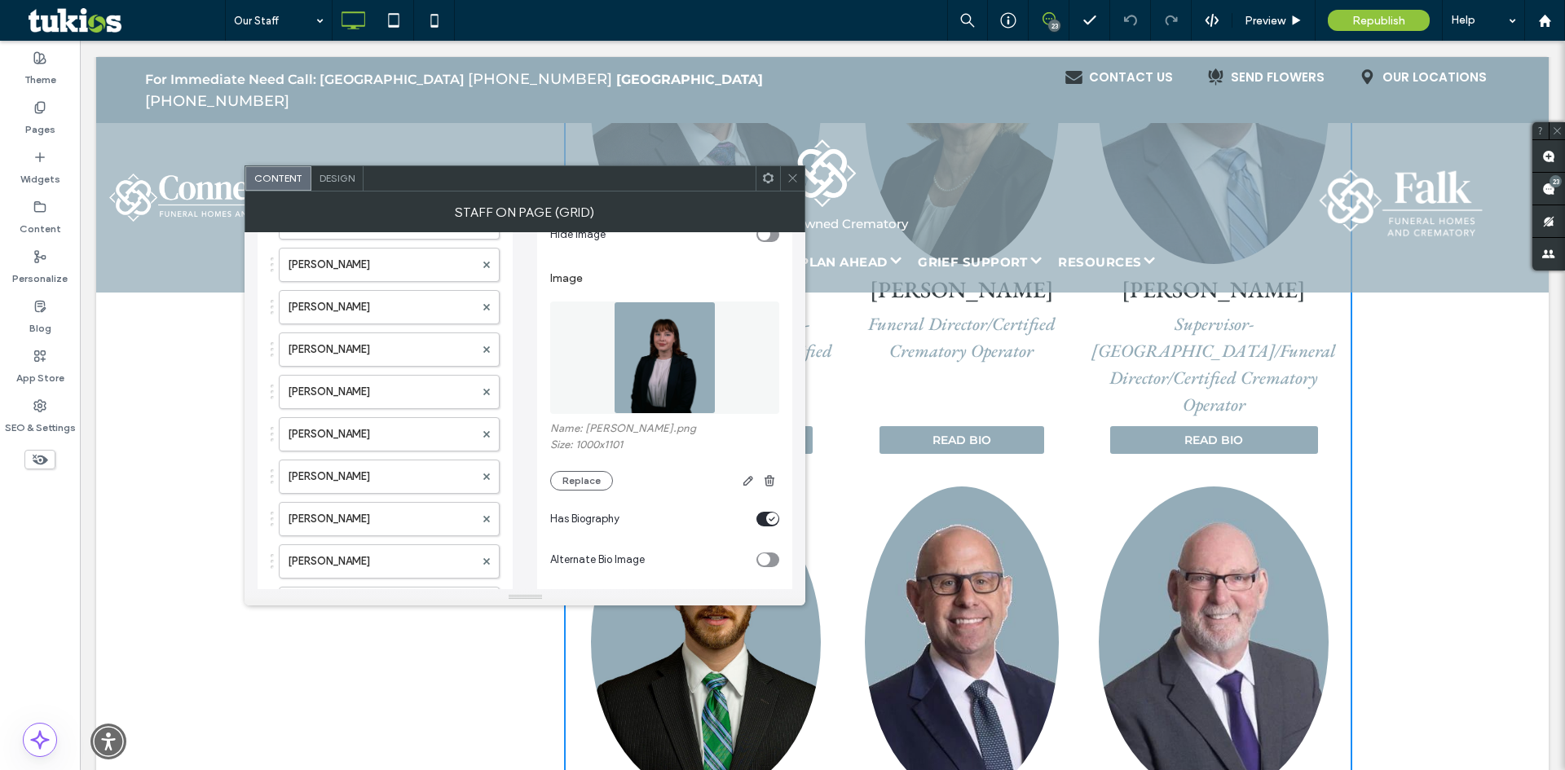
click at [629, 345] on img at bounding box center [665, 358] width 103 height 112
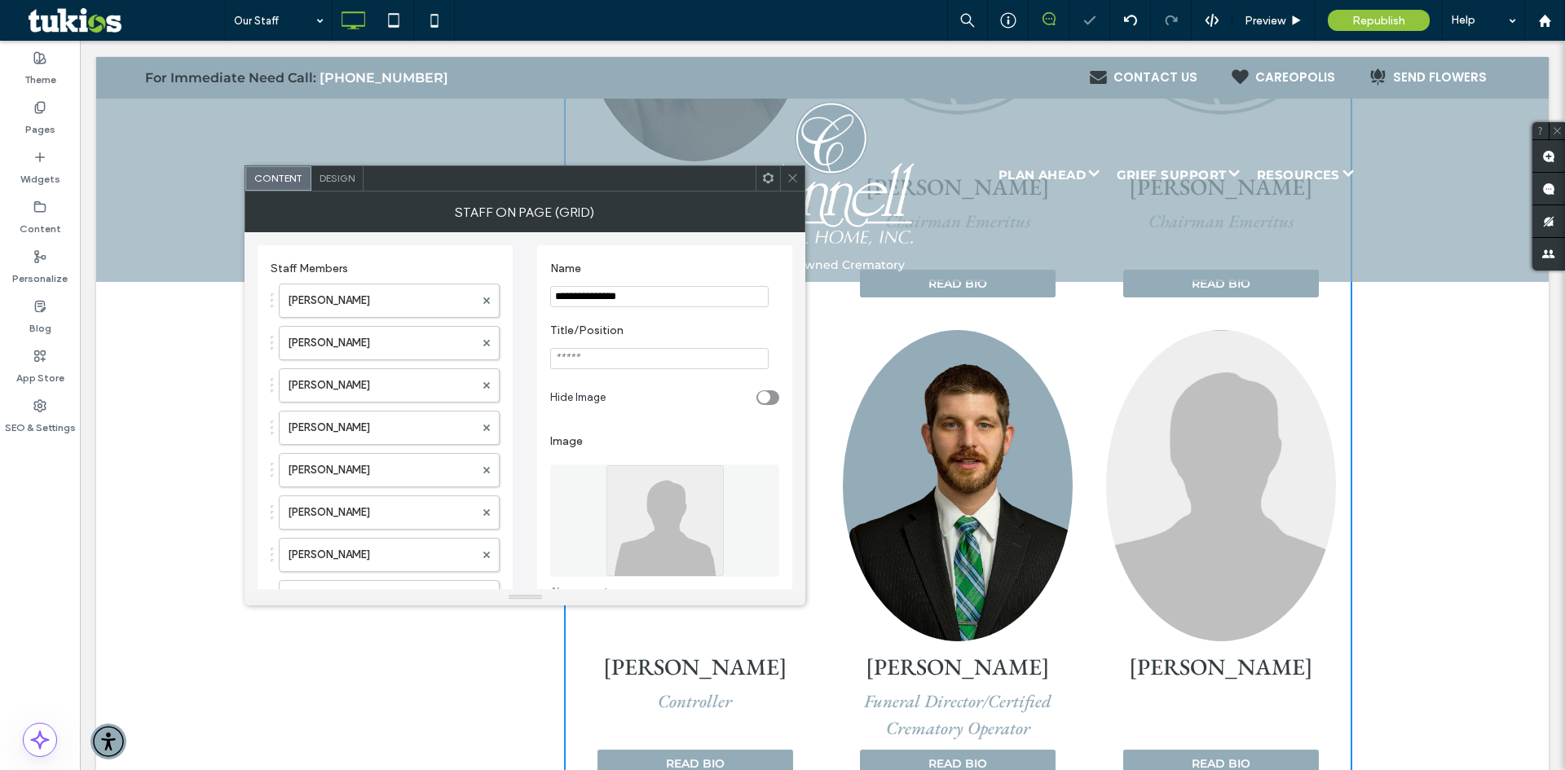
type input "**********"
click at [591, 346] on section "Title/Position" at bounding box center [664, 346] width 229 height 62
click at [589, 352] on input "Title/Position" at bounding box center [659, 358] width 218 height 21
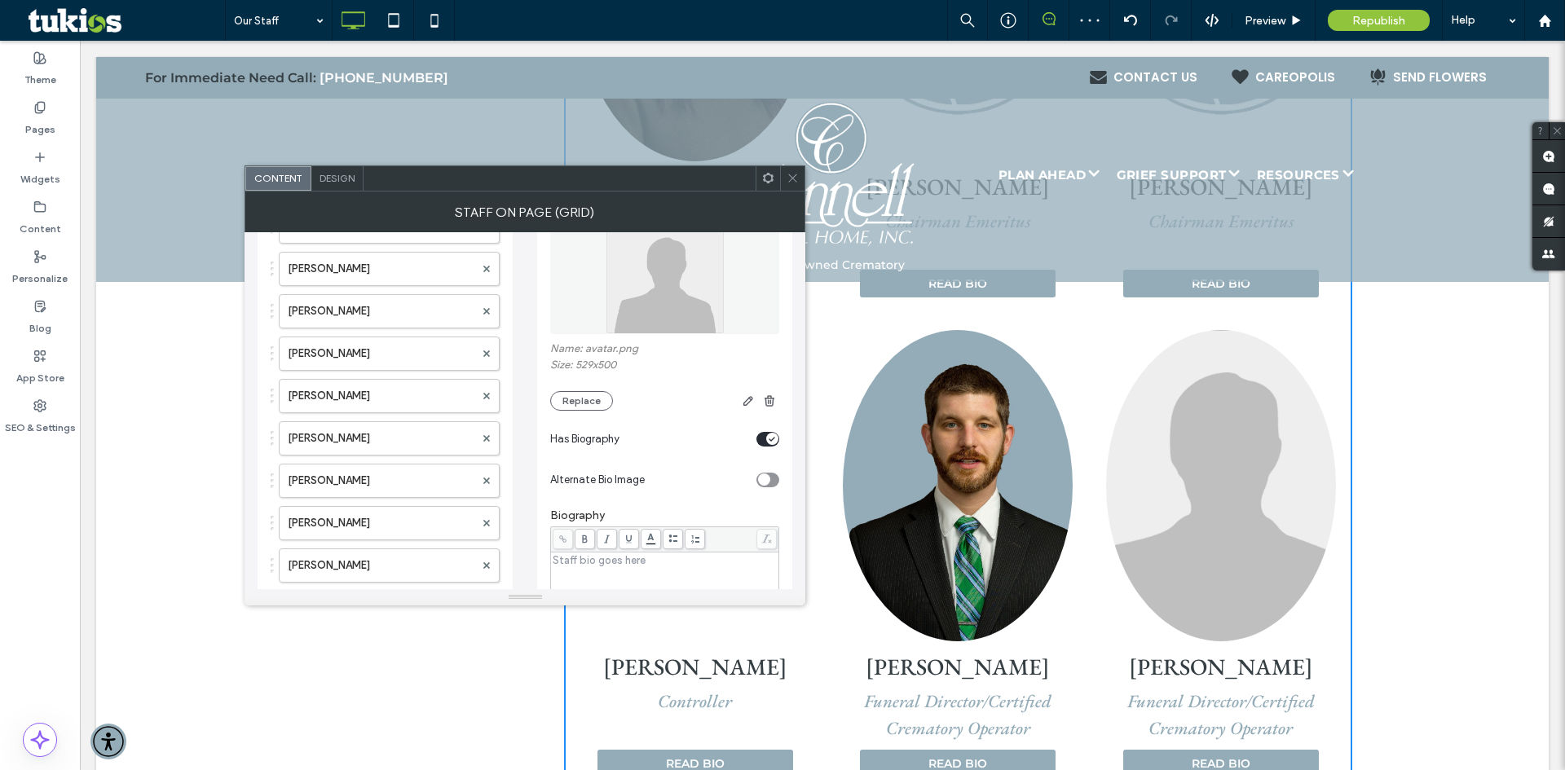
scroll to position [245, 0]
type input "**********"
click at [595, 401] on button "Replace" at bounding box center [581, 400] width 63 height 20
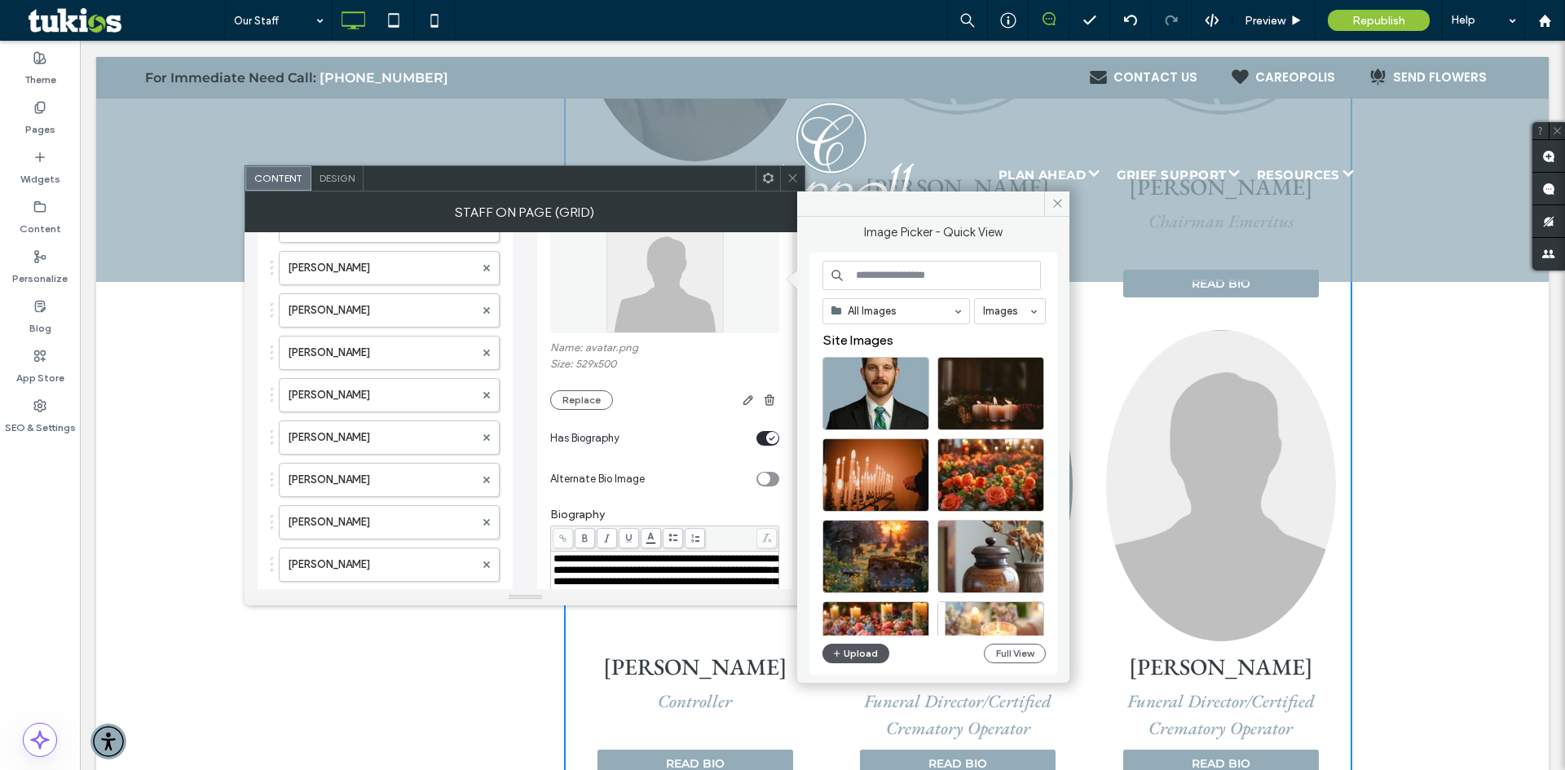
click at [867, 660] on button "Upload" at bounding box center [855, 654] width 67 height 20
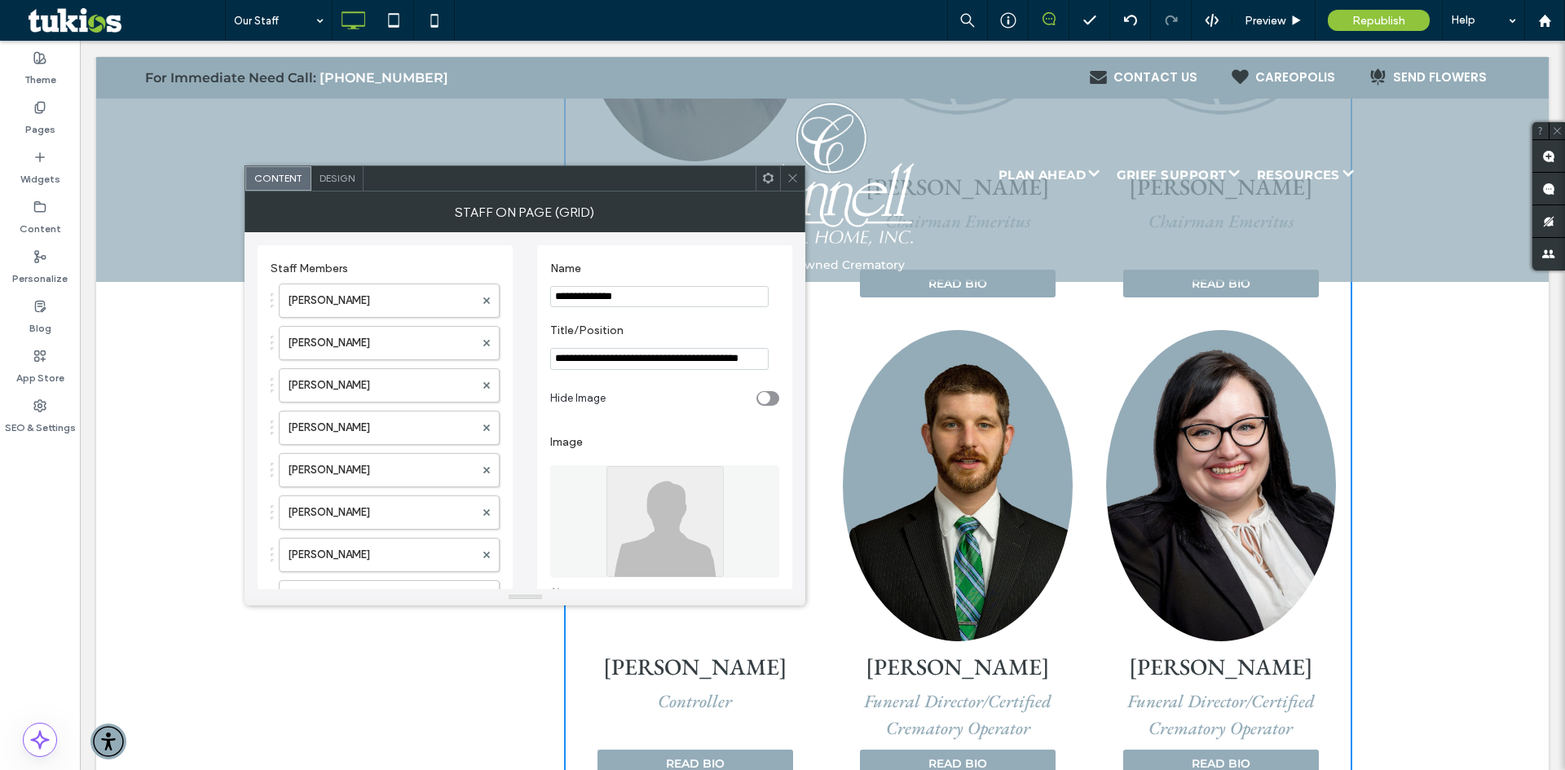
scroll to position [326, 0]
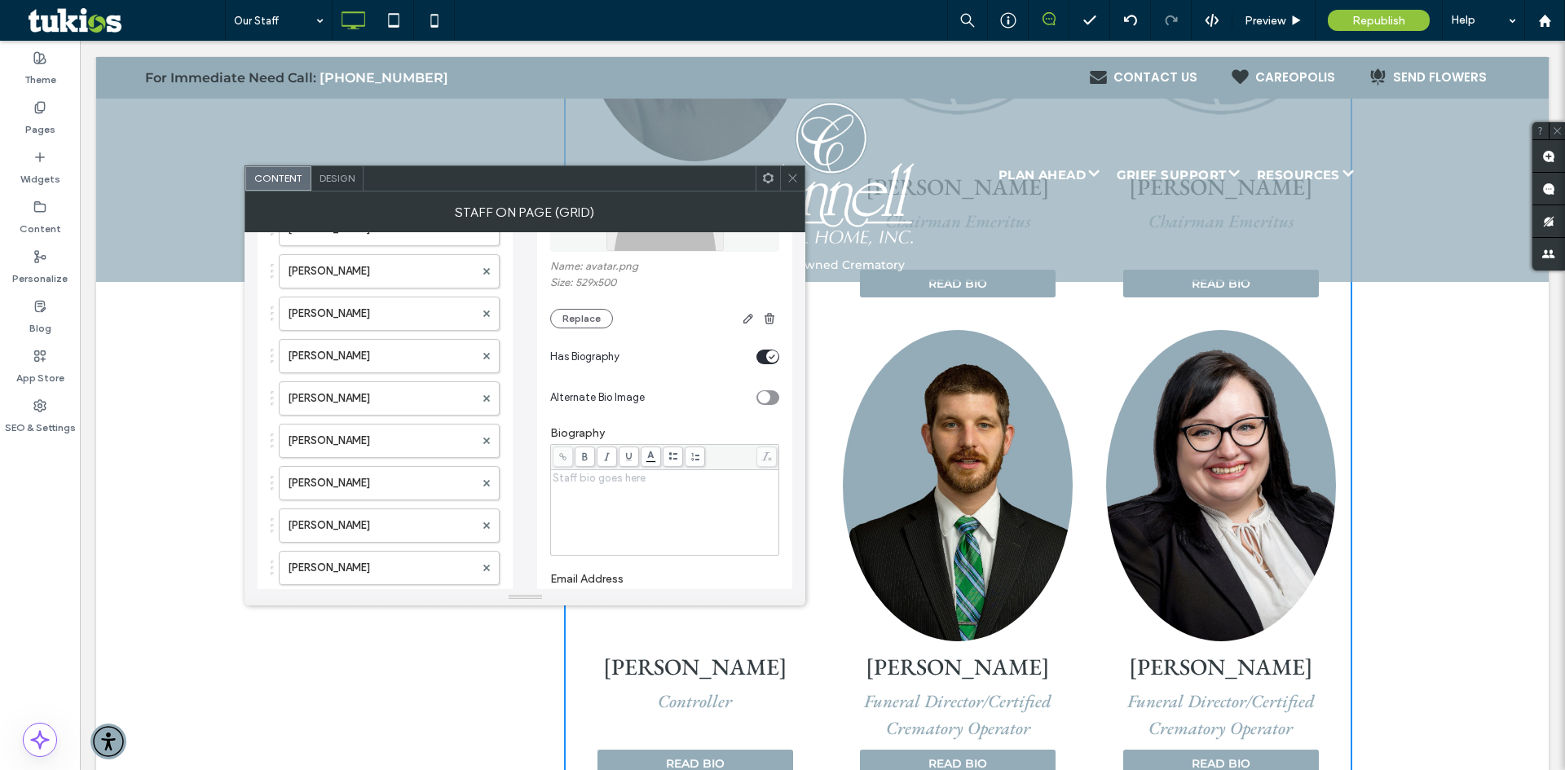
drag, startPoint x: 615, startPoint y: 502, endPoint x: 777, endPoint y: 537, distance: 165.1
click at [615, 502] on div "Rich Text Editor" at bounding box center [664, 513] width 223 height 82
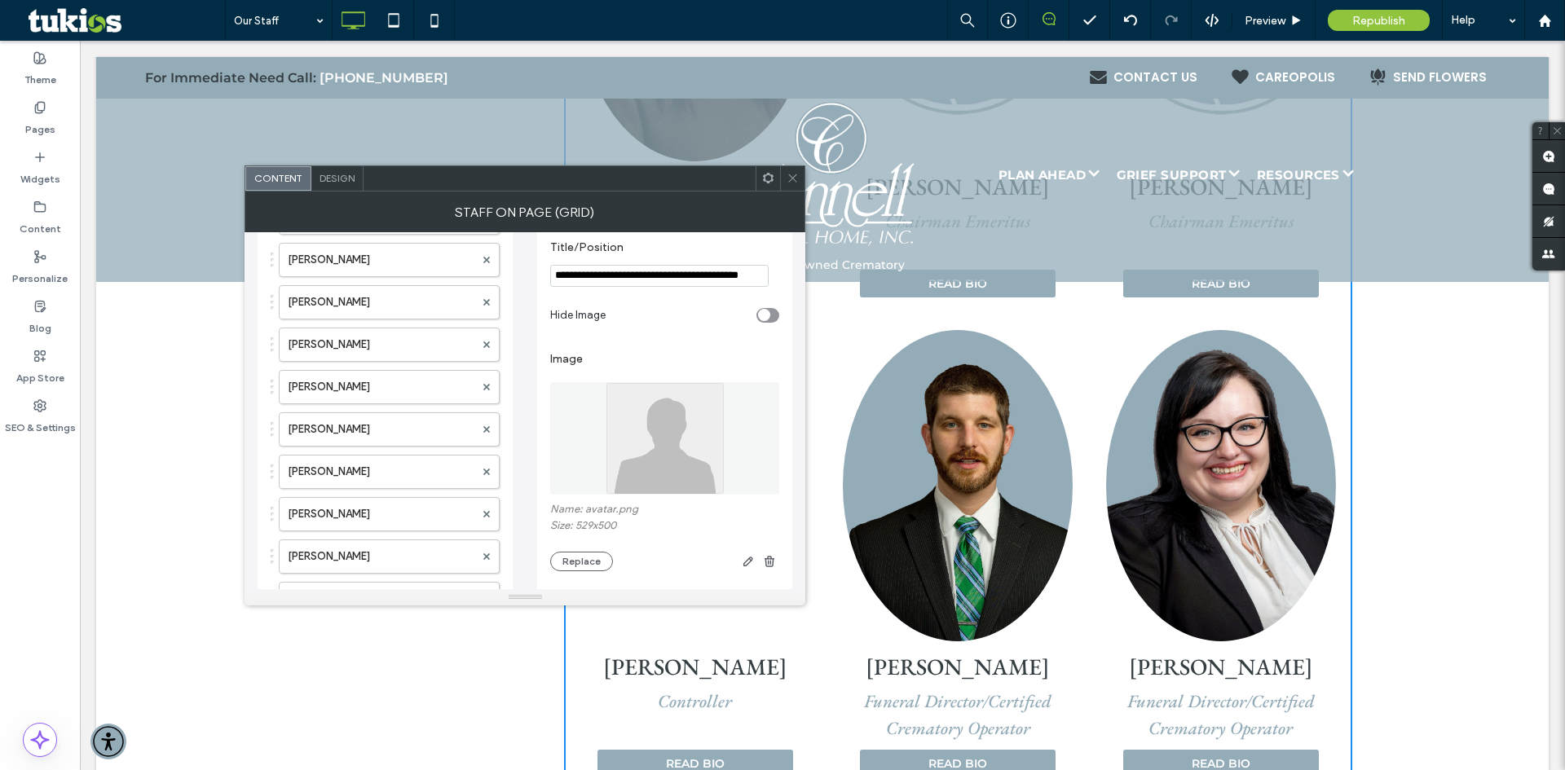
scroll to position [82, 0]
click at [573, 562] on button "Replace" at bounding box center [581, 563] width 63 height 20
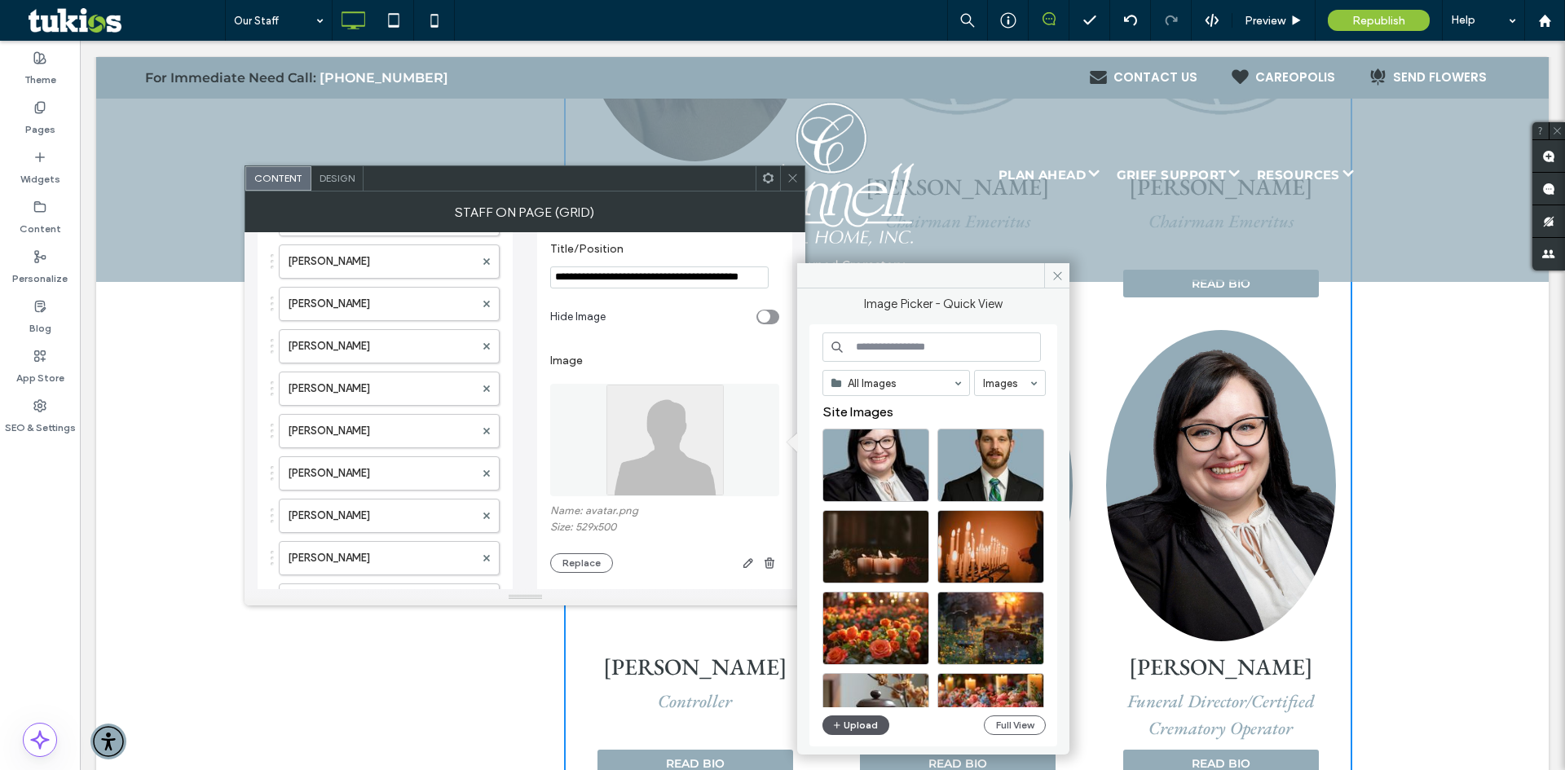
click at [871, 725] on button "Upload" at bounding box center [855, 726] width 67 height 20
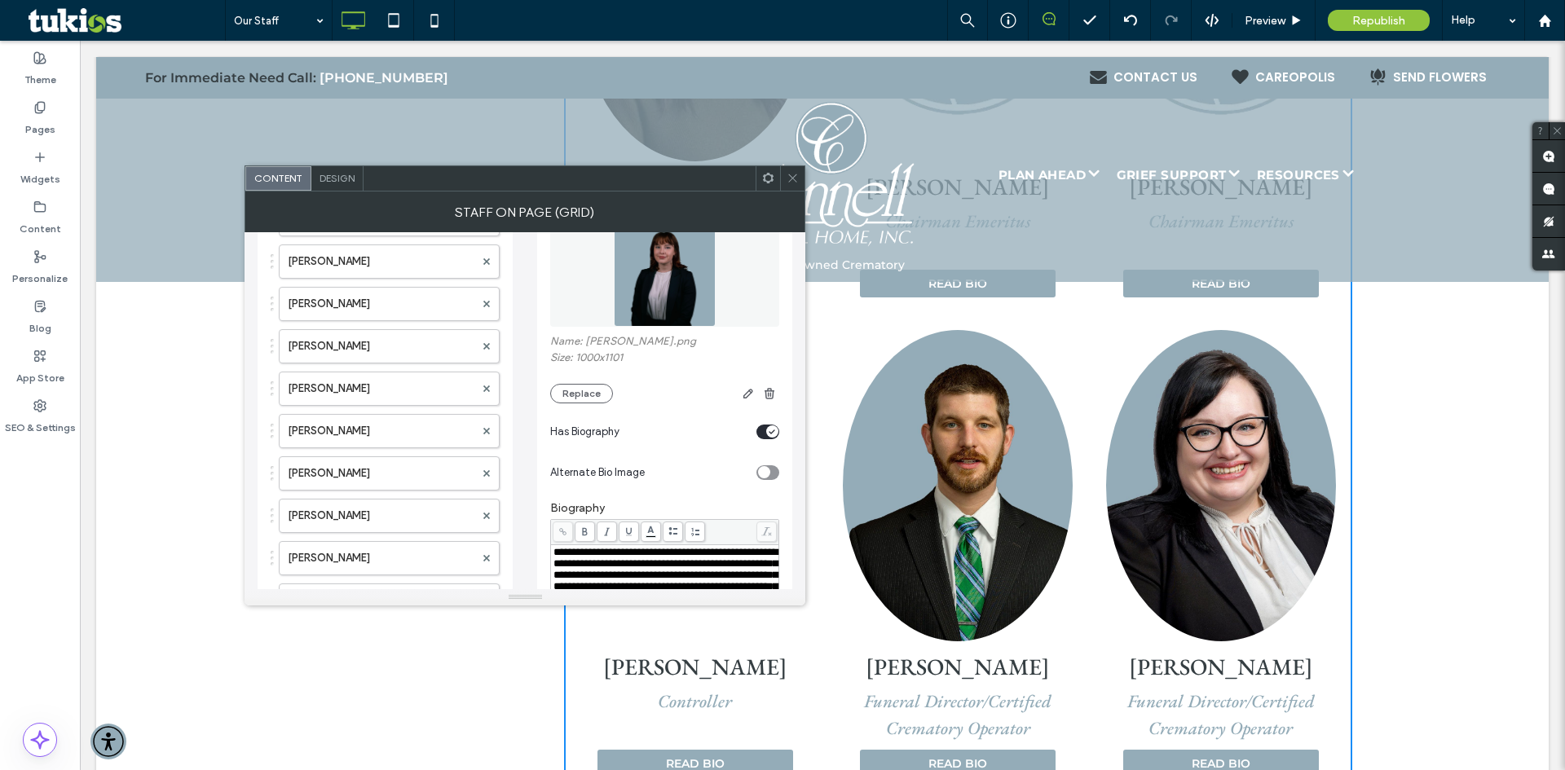
scroll to position [292, 0]
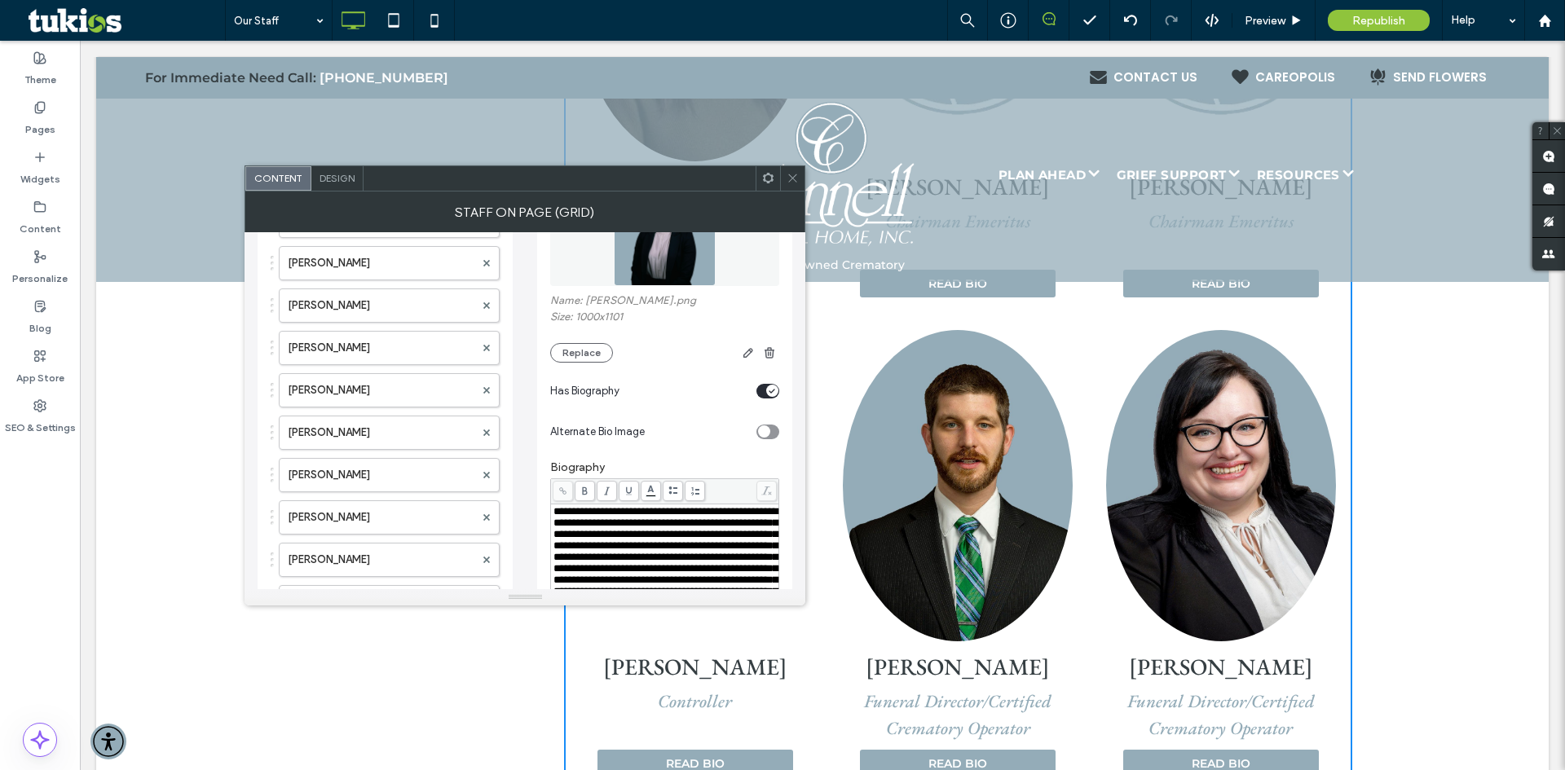
click at [794, 174] on icon at bounding box center [793, 178] width 12 height 12
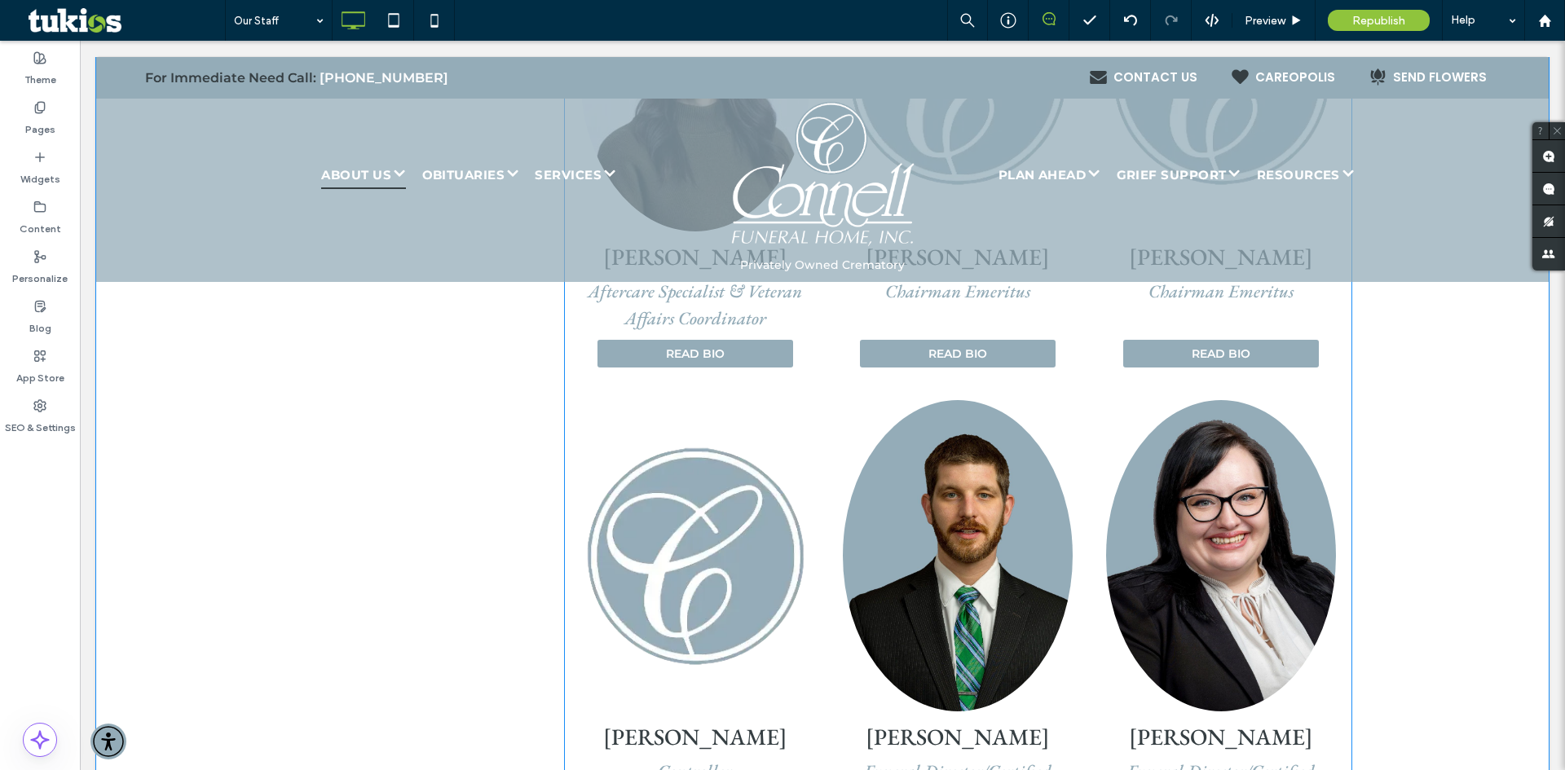
scroll to position [2771, 0]
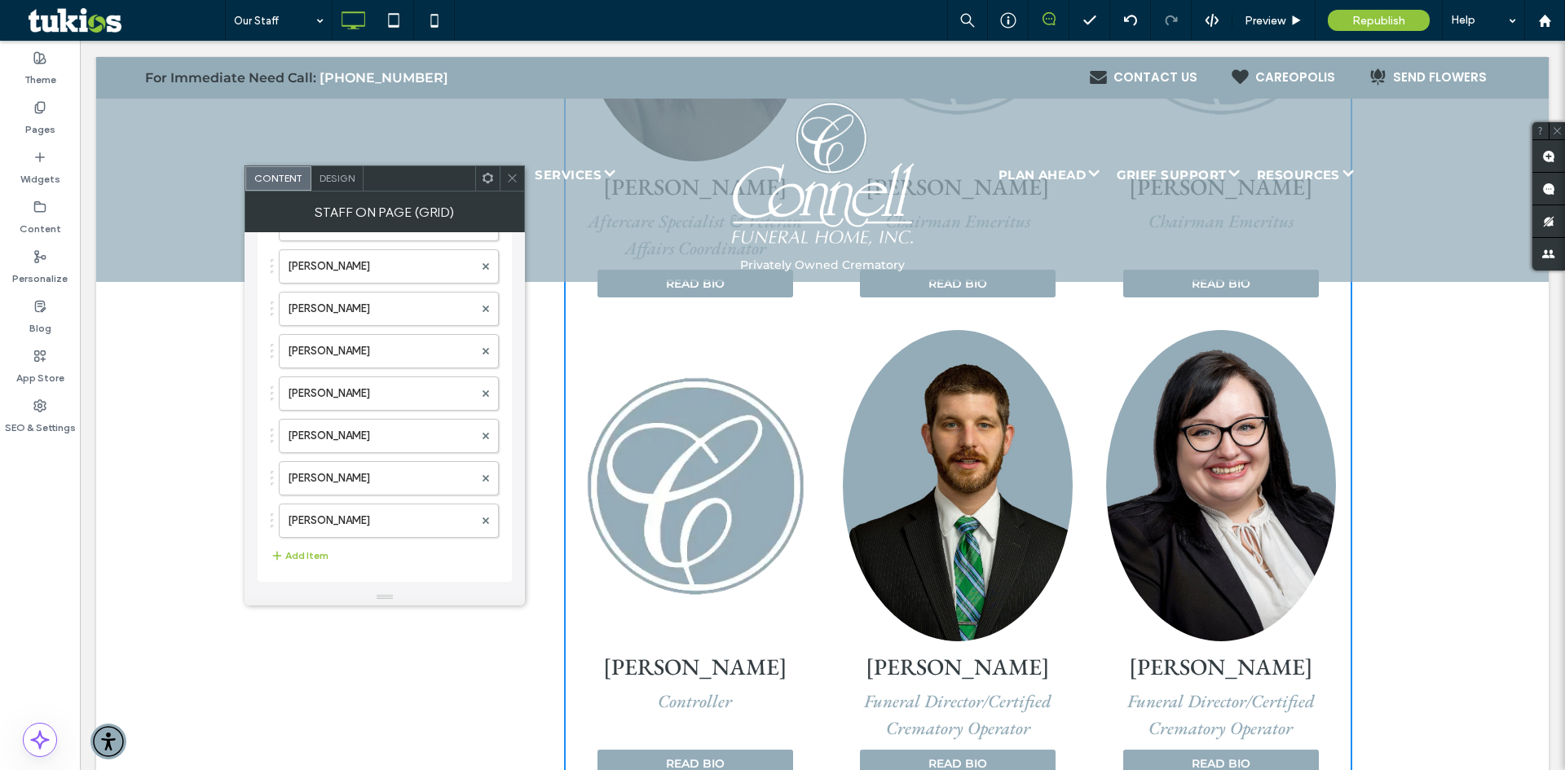
scroll to position [544, 0]
drag, startPoint x: 381, startPoint y: 443, endPoint x: 364, endPoint y: 310, distance: 134.9
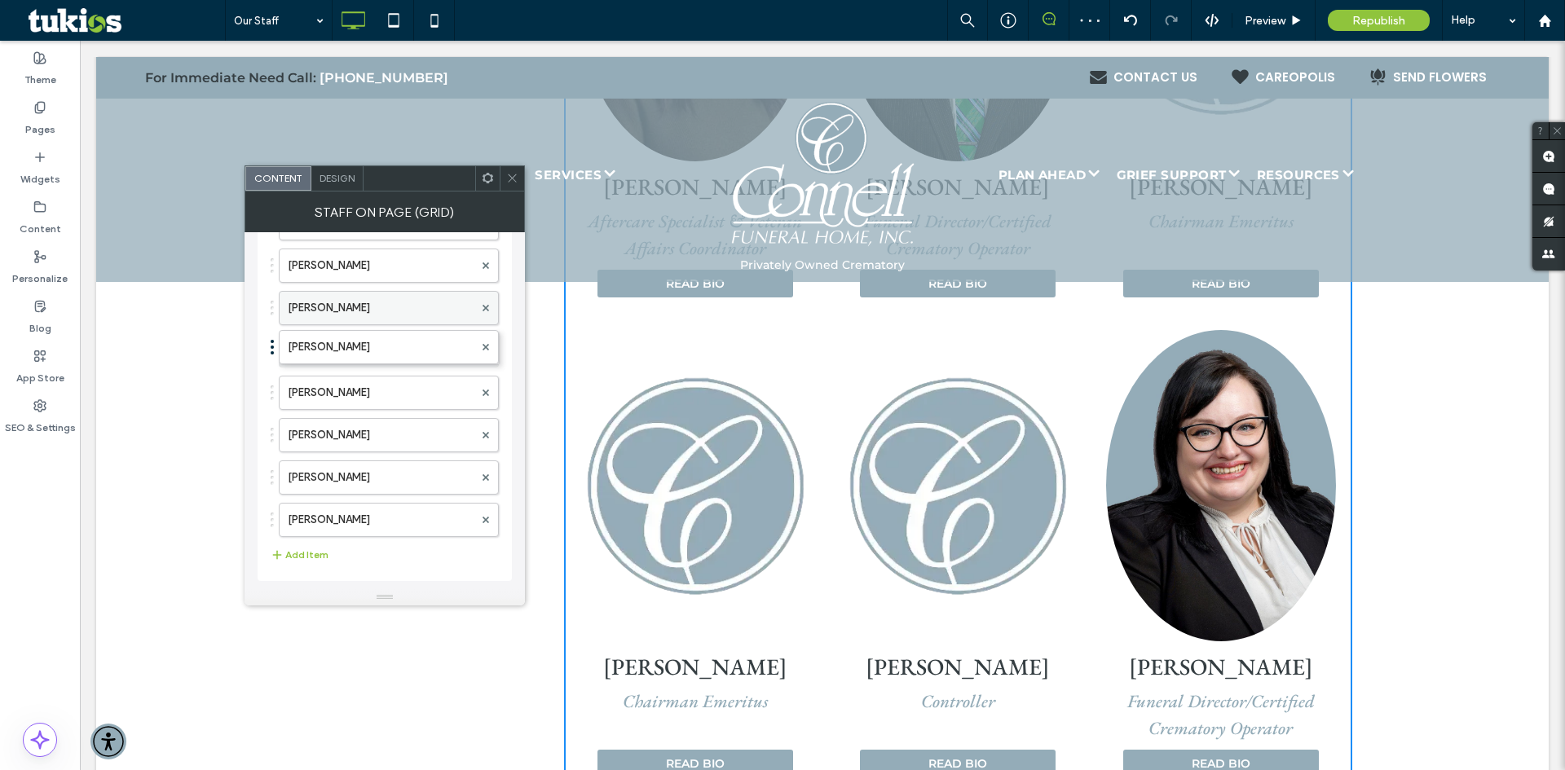
drag, startPoint x: 341, startPoint y: 473, endPoint x: 339, endPoint y: 316, distance: 156.5
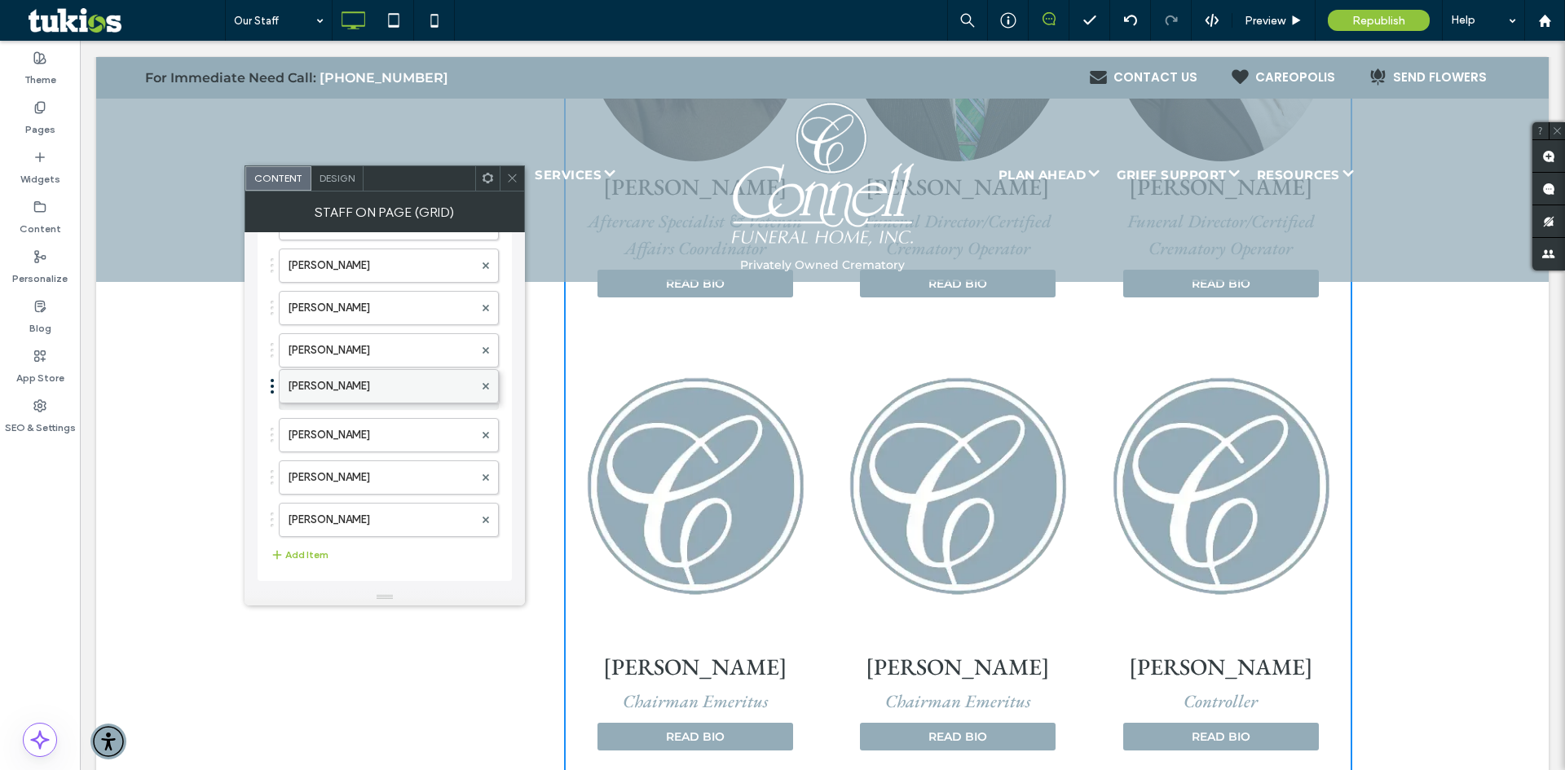
drag, startPoint x: 346, startPoint y: 523, endPoint x: 331, endPoint y: 381, distance: 142.6
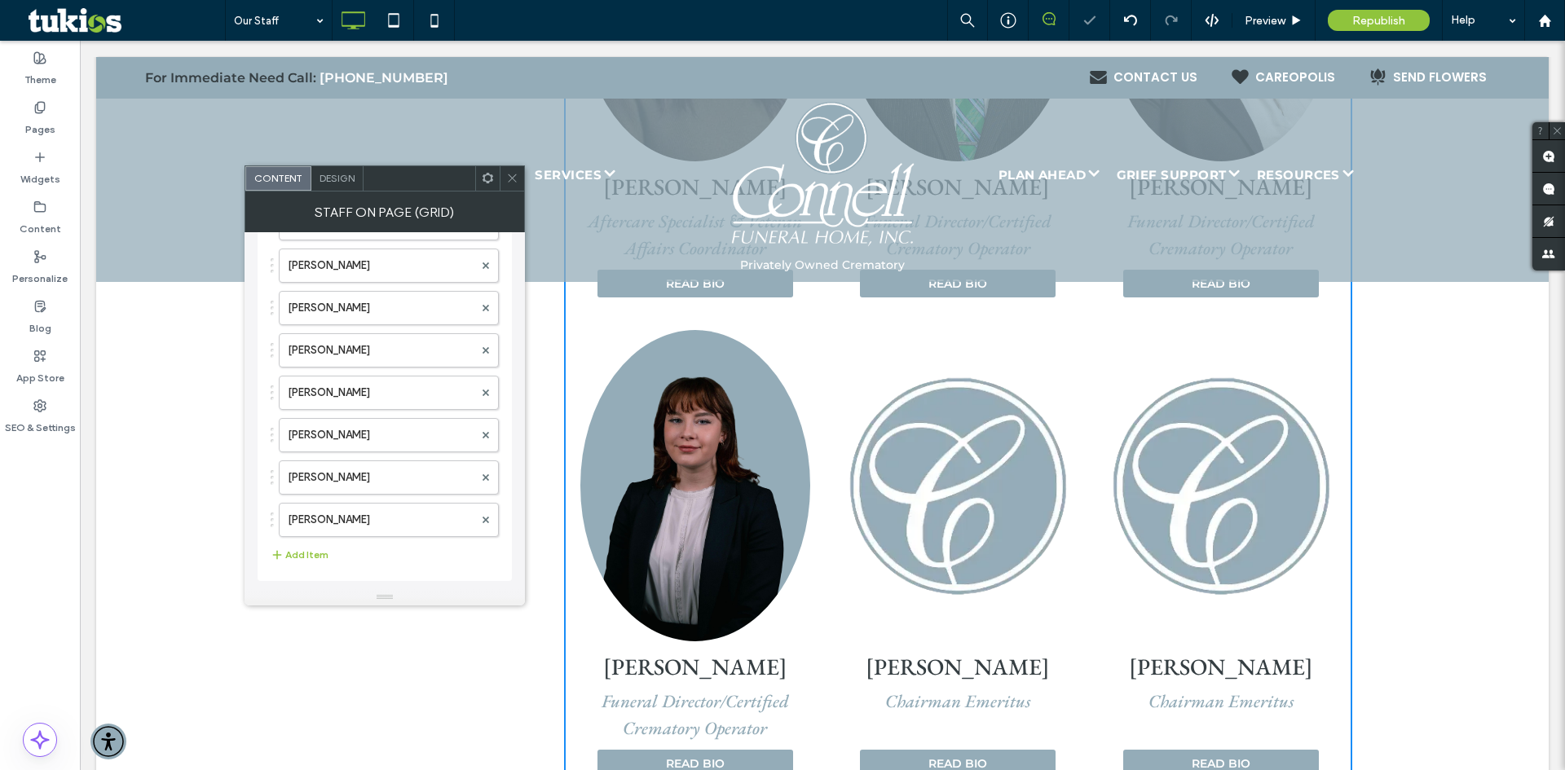
click at [509, 178] on icon at bounding box center [512, 178] width 12 height 12
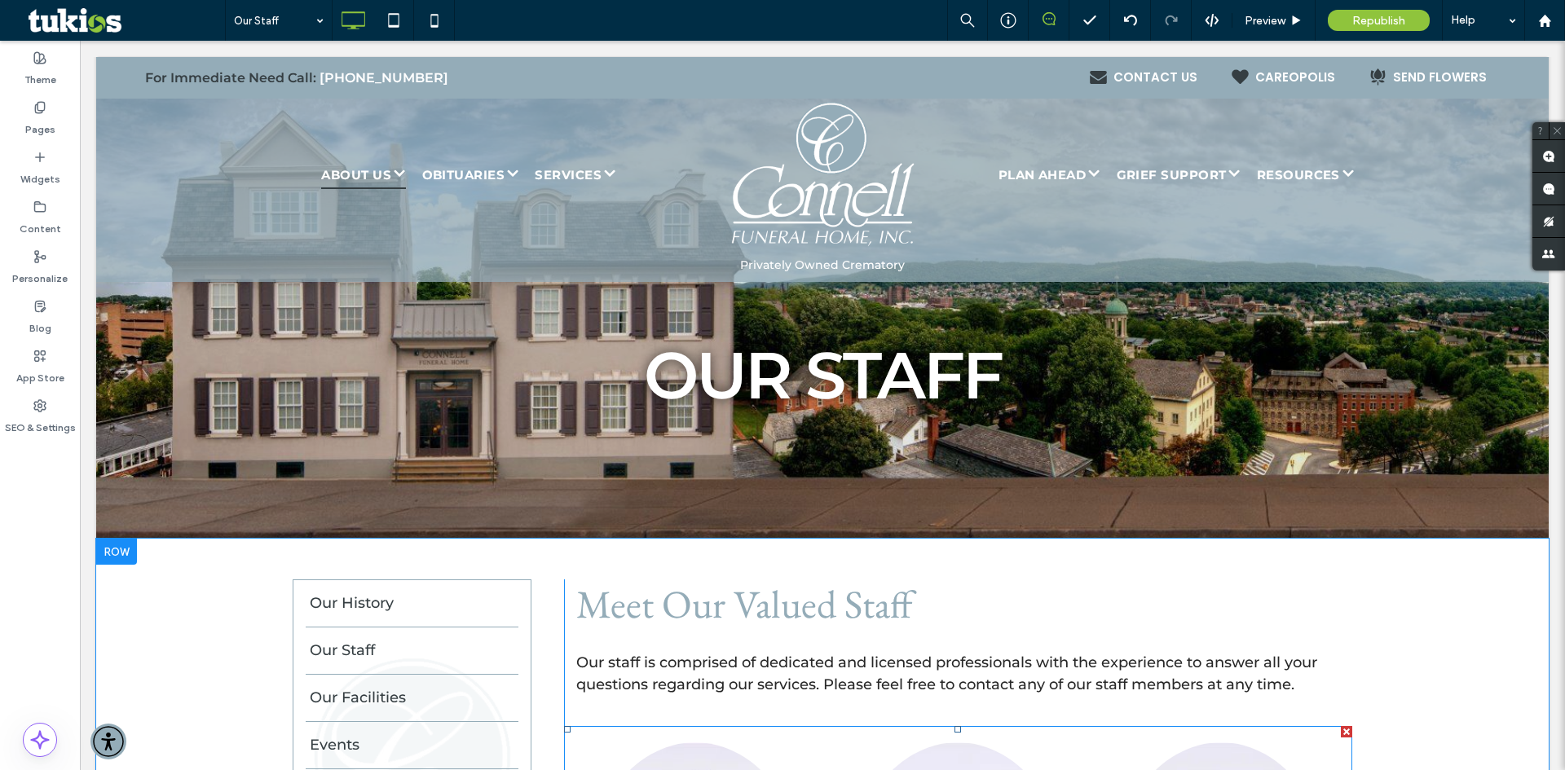
scroll to position [0, 0]
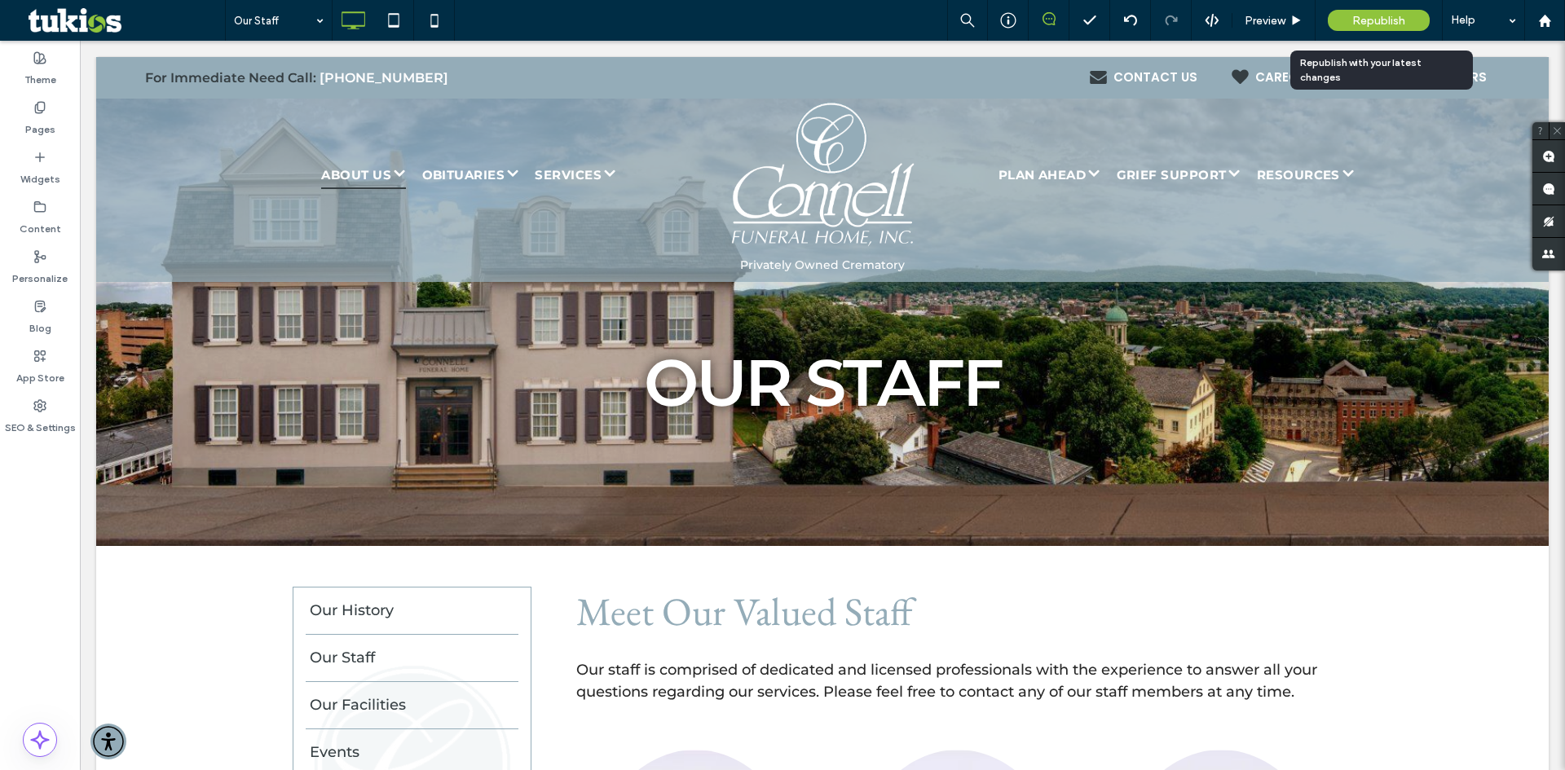
click at [1392, 24] on span "Republish" at bounding box center [1378, 21] width 53 height 14
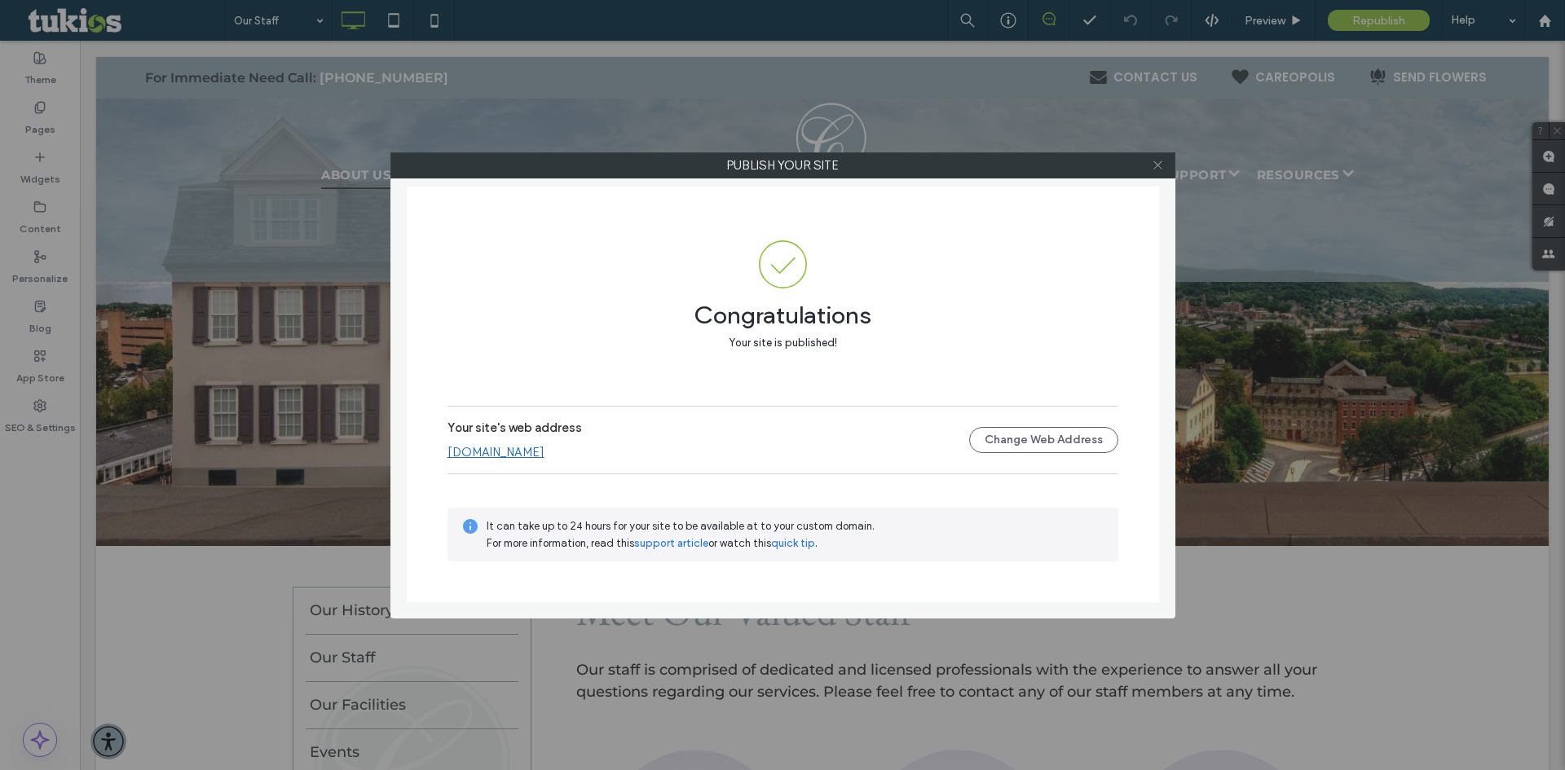
click at [1157, 162] on icon at bounding box center [1158, 165] width 12 height 12
